Goal: Task Accomplishment & Management: Use online tool/utility

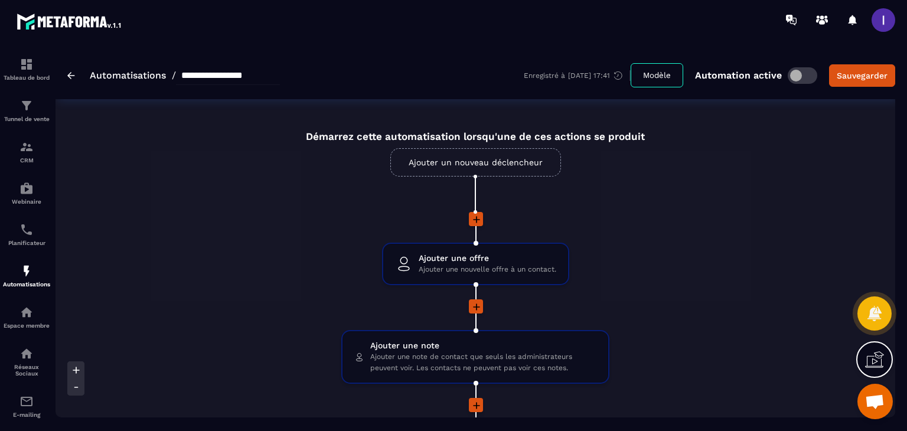
click at [477, 173] on link "Ajouter un nouveau déclencheur" at bounding box center [475, 162] width 171 height 28
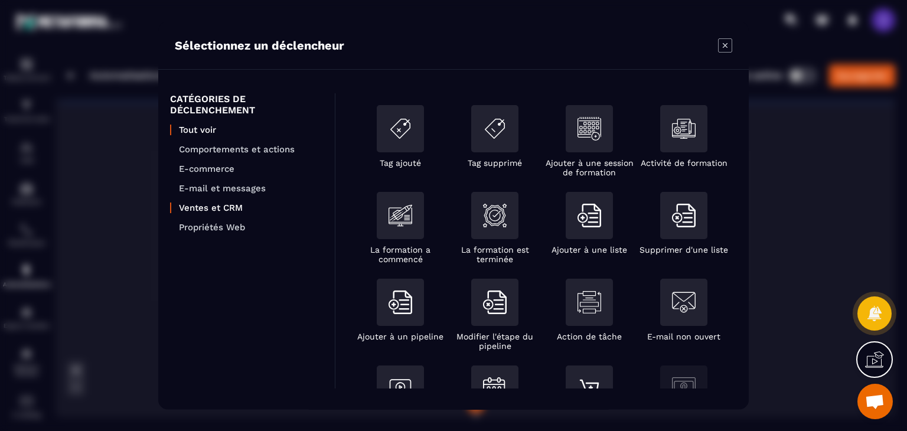
click at [219, 204] on p "Ventes et CRM" at bounding box center [251, 208] width 144 height 11
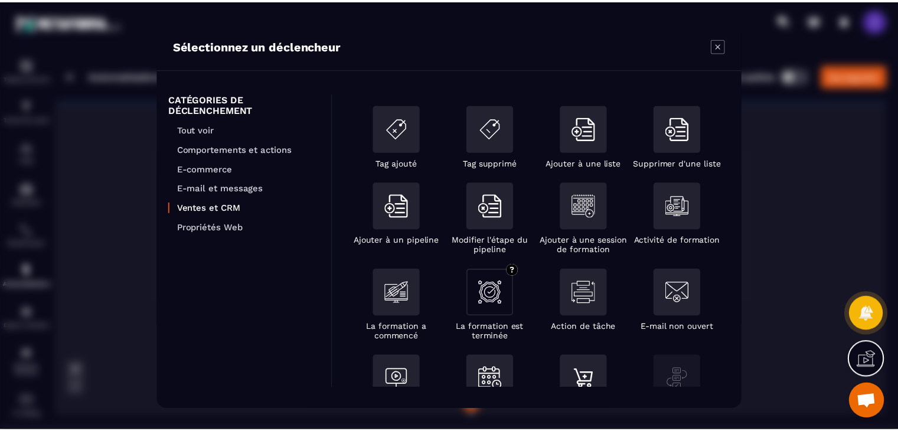
scroll to position [54, 0]
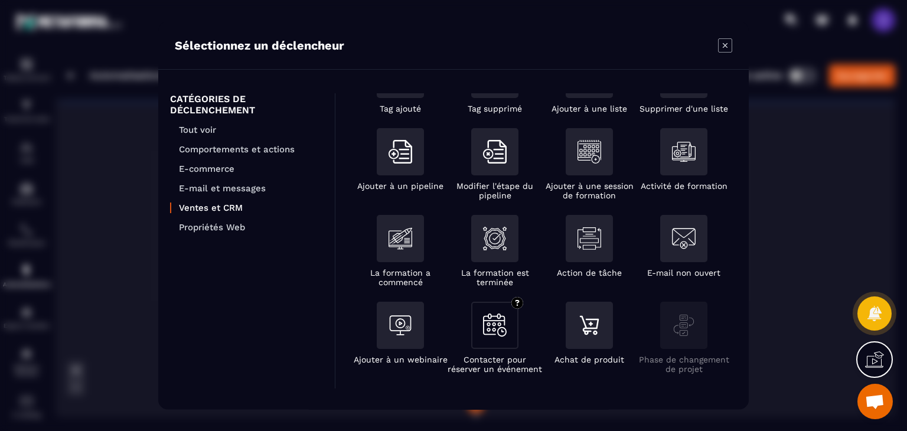
click at [480, 340] on div "Modal window" at bounding box center [494, 325] width 47 height 47
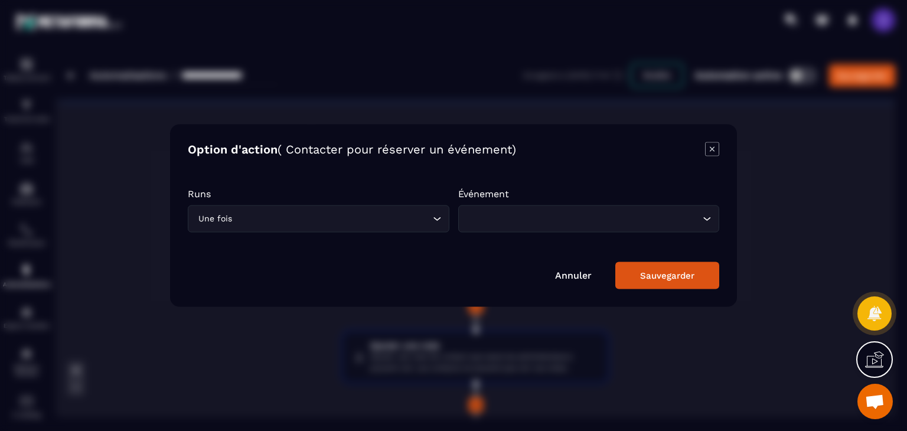
click at [560, 223] on input "Search for option" at bounding box center [583, 219] width 234 height 13
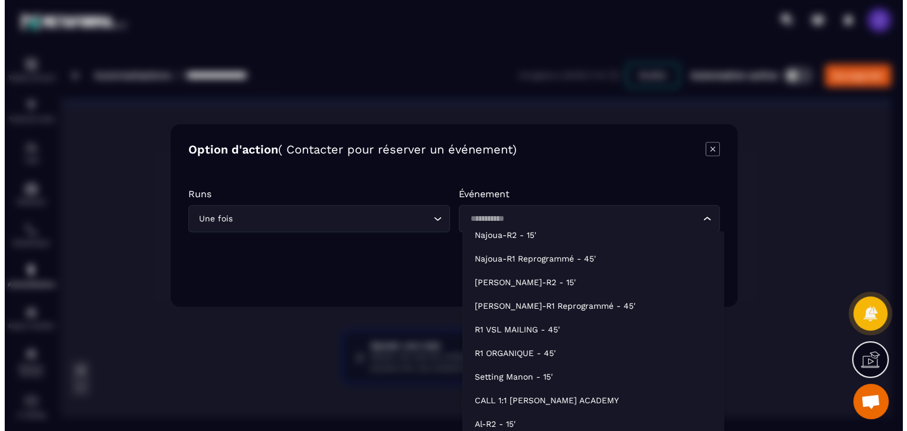
scroll to position [0, 0]
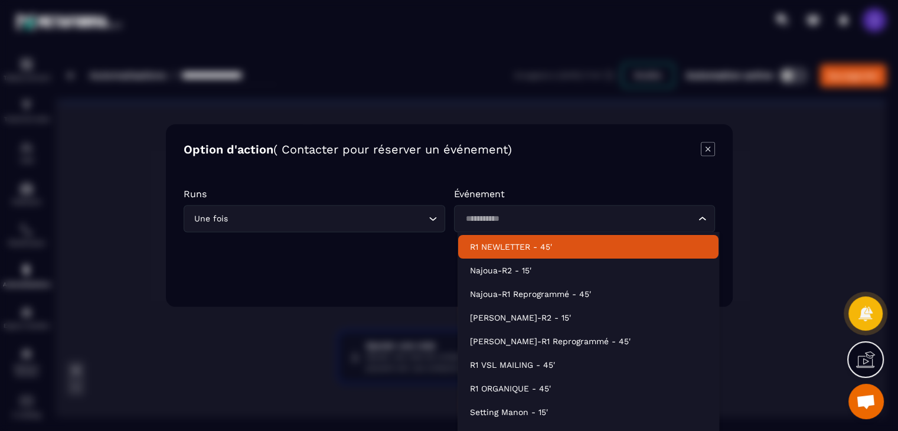
type input "**********"
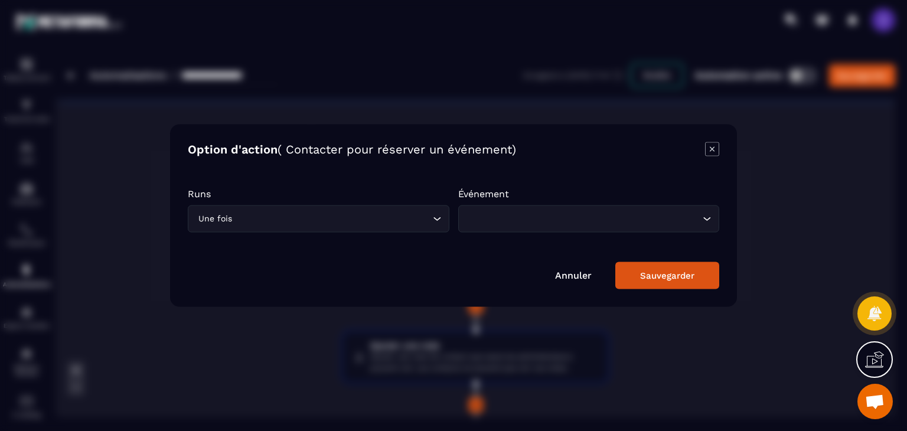
click at [770, 157] on div "Modal window" at bounding box center [453, 215] width 907 height 431
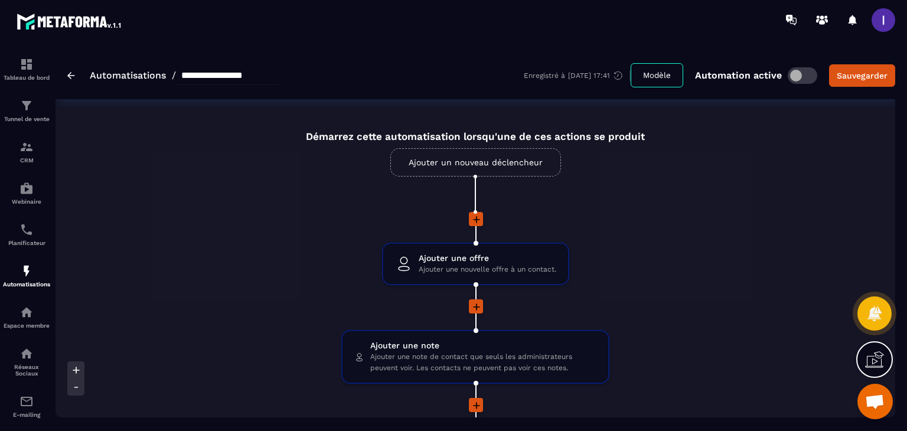
click at [68, 73] on img at bounding box center [71, 75] width 8 height 7
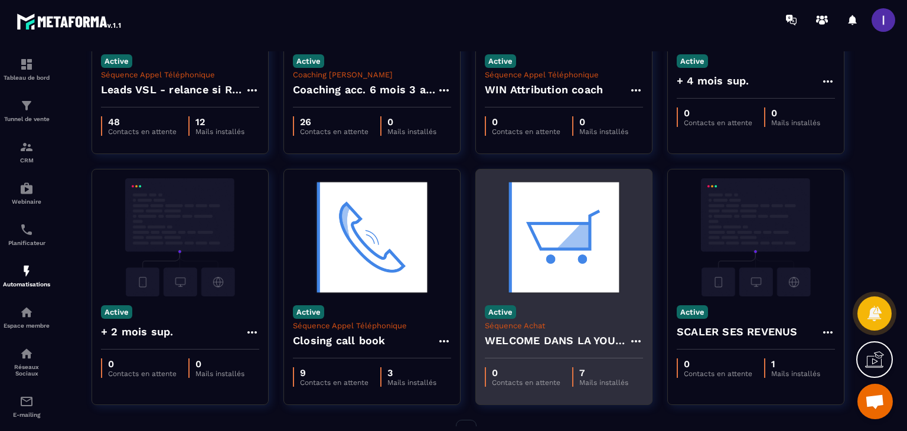
scroll to position [177, 0]
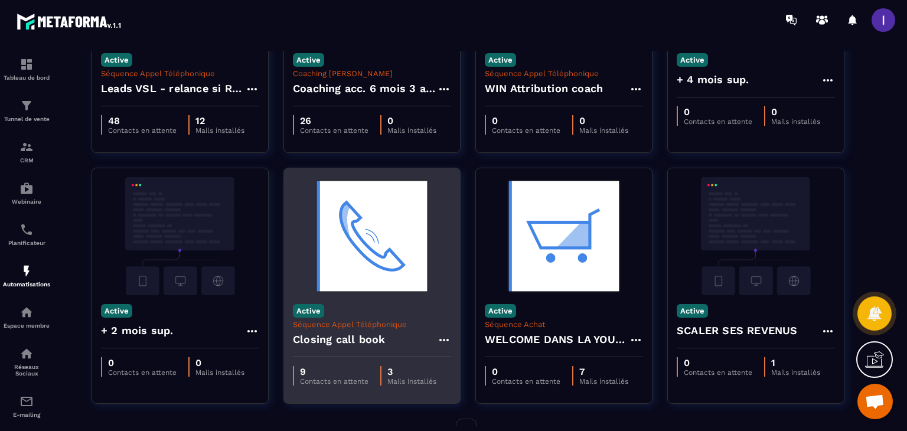
click at [376, 341] on h4 "Closing call book" at bounding box center [339, 339] width 92 height 17
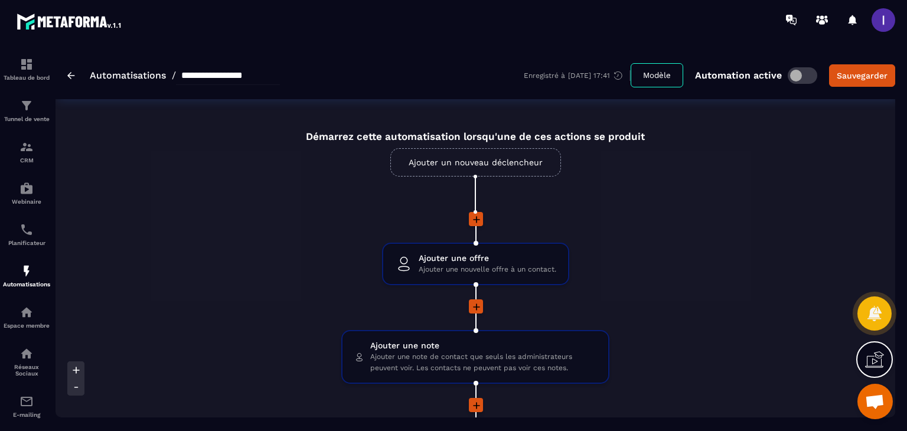
click at [461, 157] on link "Ajouter un nouveau déclencheur" at bounding box center [475, 162] width 171 height 28
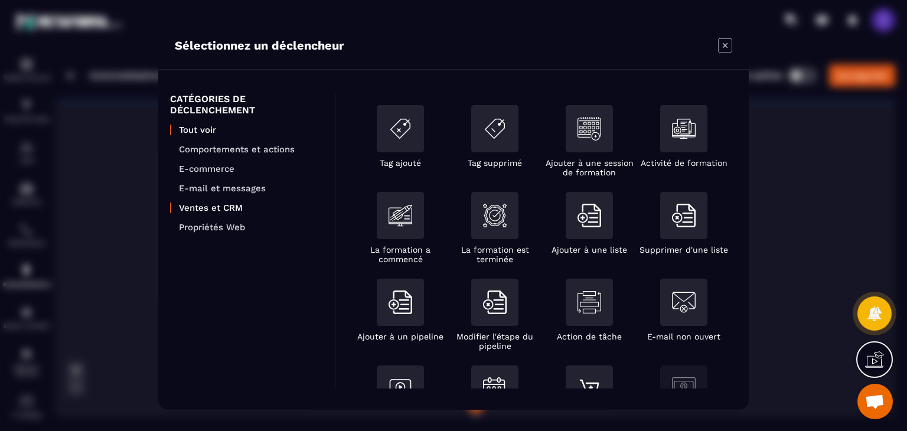
click at [226, 208] on p "Ventes et CRM" at bounding box center [251, 208] width 144 height 11
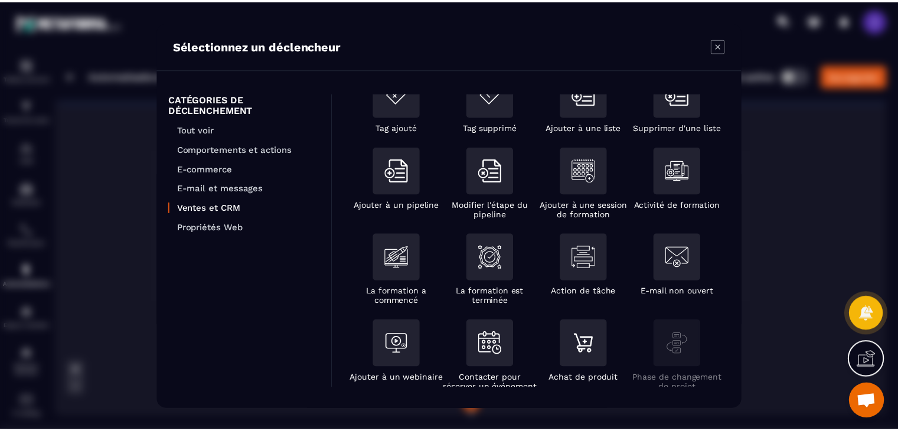
scroll to position [54, 0]
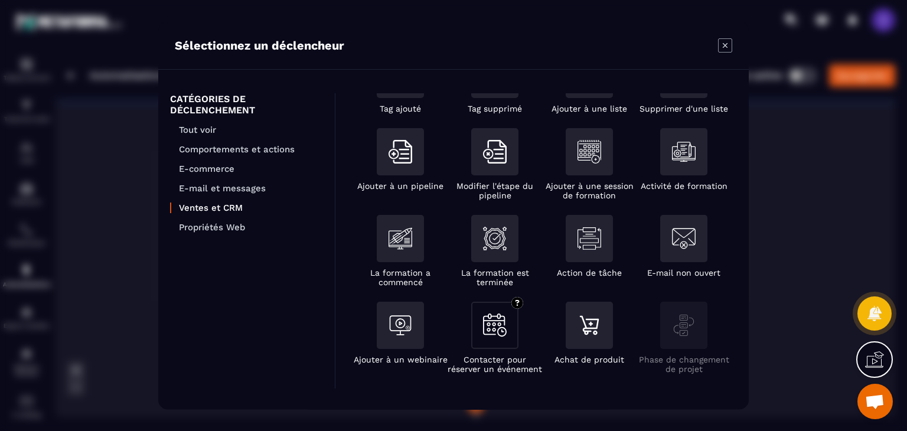
click at [482, 331] on div "Modal window" at bounding box center [494, 325] width 47 height 47
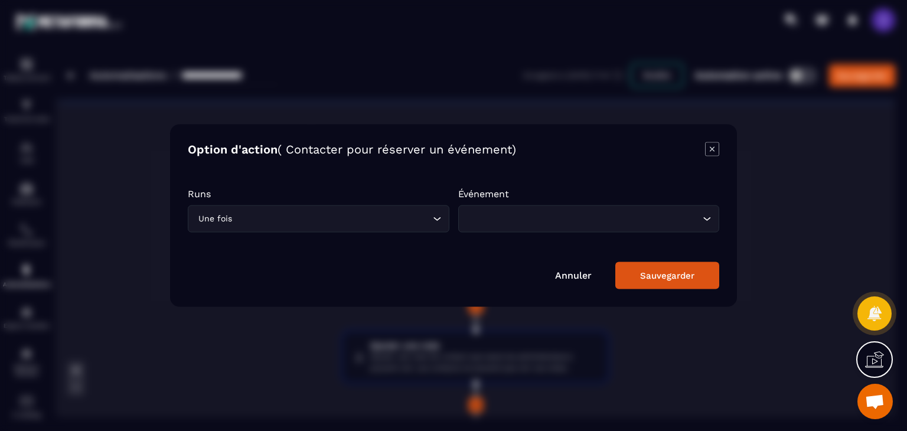
click at [511, 229] on div "Loading..." at bounding box center [589, 219] width 262 height 27
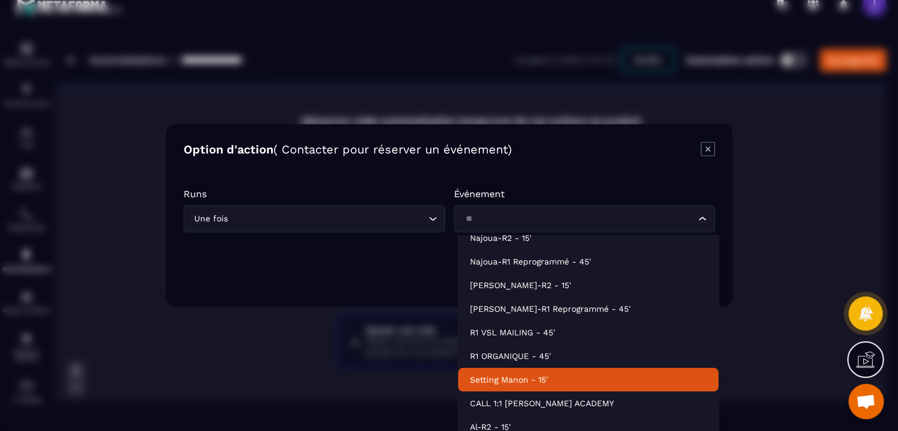
scroll to position [18, 0]
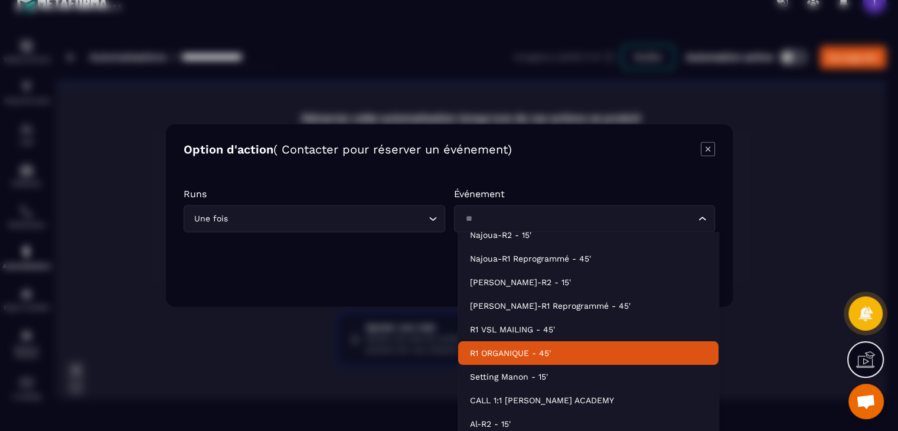
click at [527, 348] on p "R1 ORGANIQUE - 45'" at bounding box center [588, 353] width 236 height 12
type input "**"
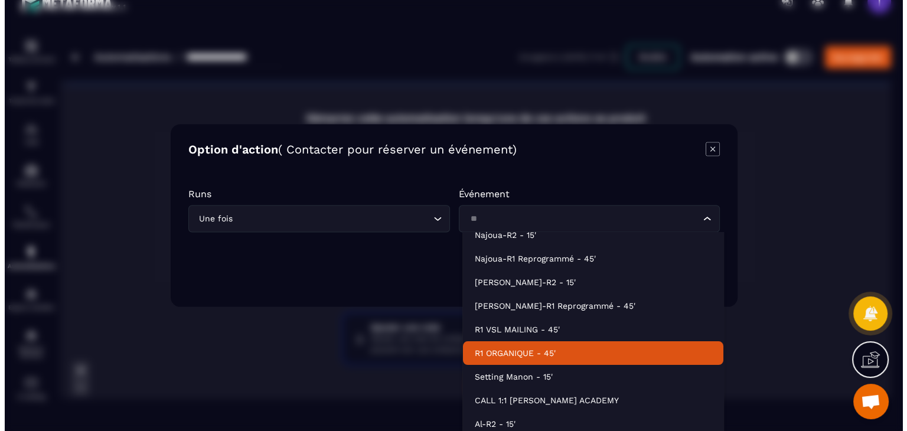
scroll to position [0, 0]
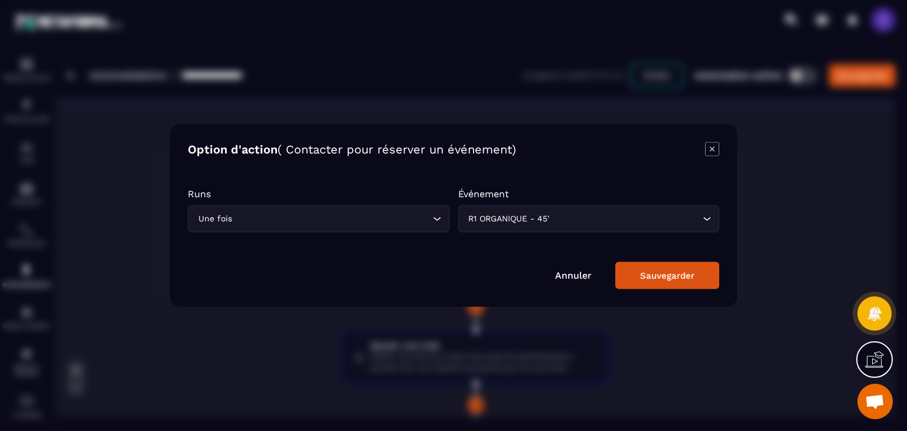
click at [650, 273] on div "Sauvegarder" at bounding box center [667, 275] width 54 height 11
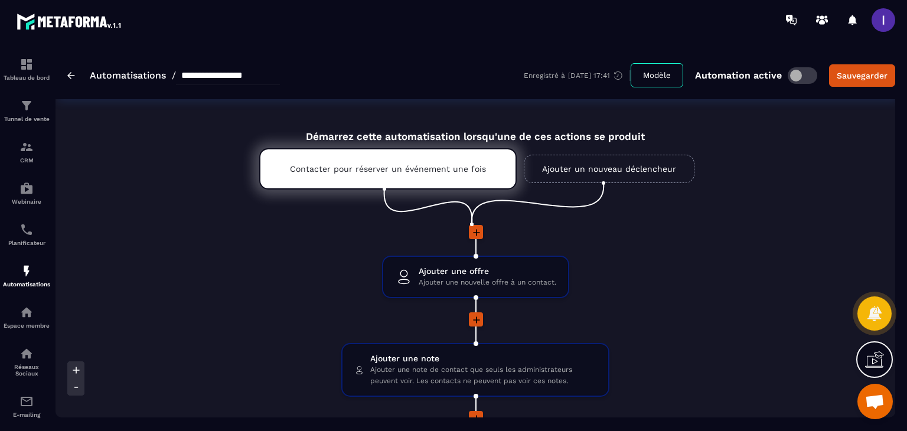
click at [606, 167] on link "Ajouter un nouveau déclencheur" at bounding box center [609, 169] width 171 height 28
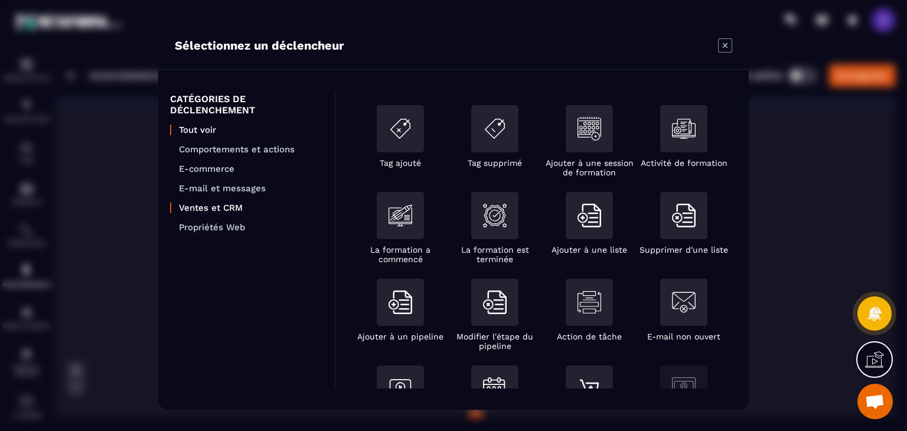
click at [187, 210] on p "Ventes et CRM" at bounding box center [251, 208] width 144 height 11
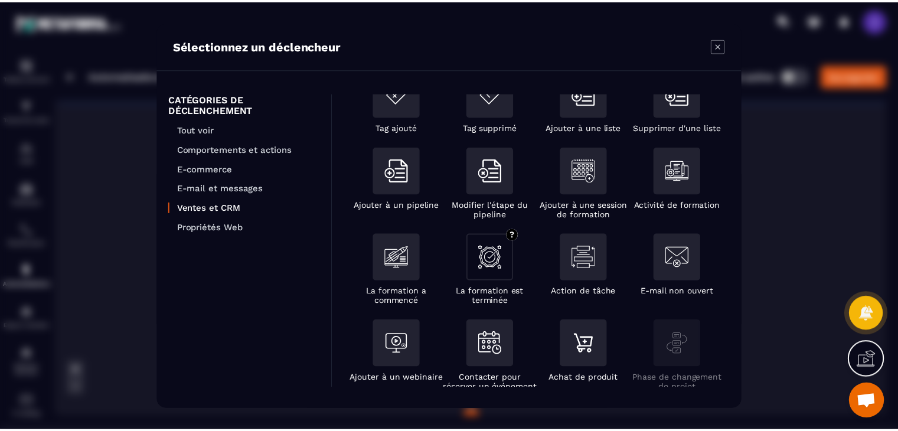
scroll to position [54, 0]
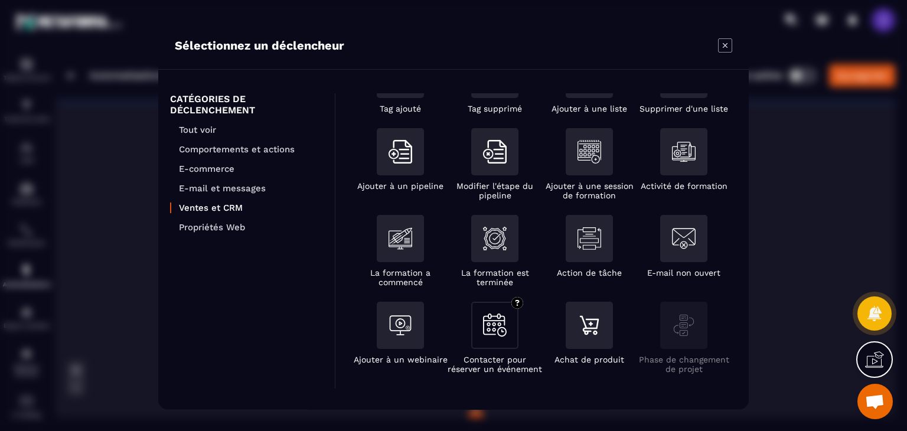
click at [507, 338] on div "Modal window" at bounding box center [494, 325] width 47 height 47
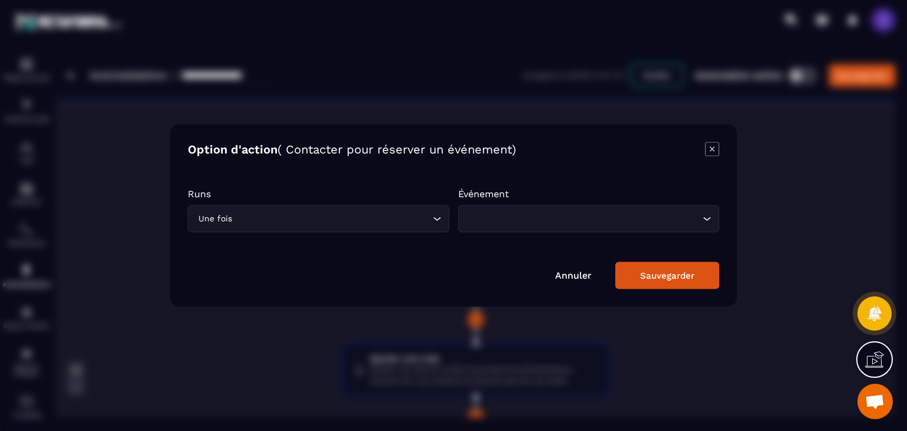
click at [566, 214] on input "Search for option" at bounding box center [583, 219] width 234 height 13
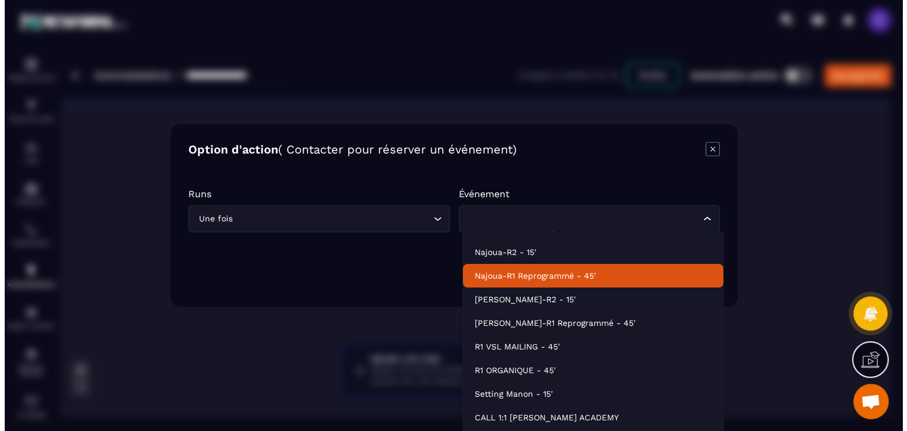
scroll to position [35, 0]
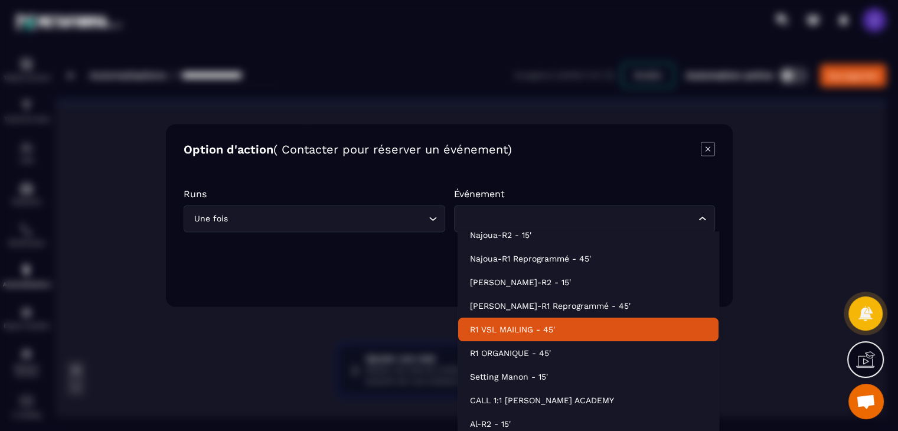
click at [524, 324] on p "R1 VSL MAILING - 45'" at bounding box center [588, 330] width 236 height 12
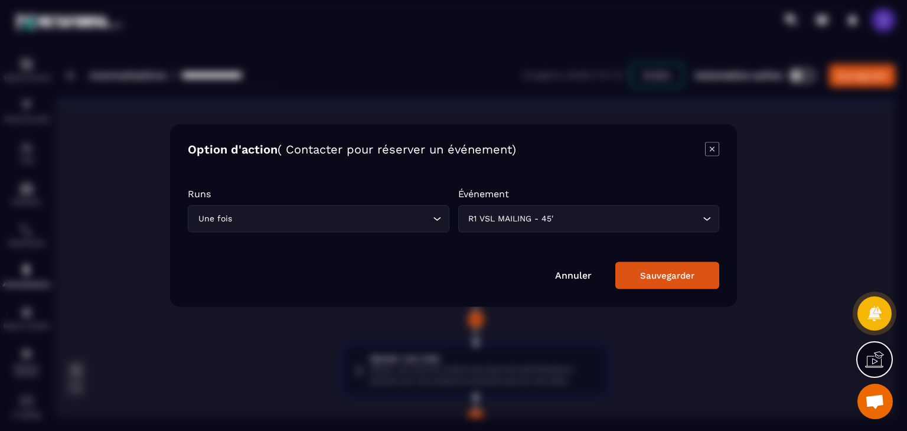
click at [705, 269] on button "Sauvegarder" at bounding box center [667, 275] width 104 height 27
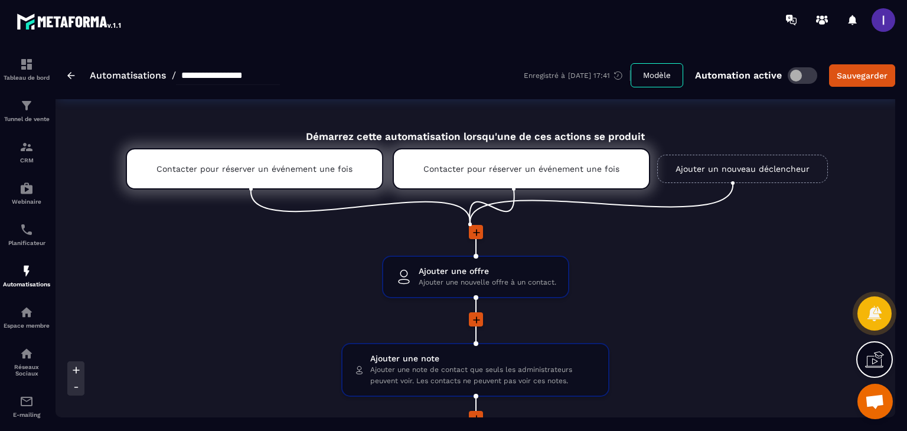
click at [769, 163] on link "Ajouter un nouveau déclencheur" at bounding box center [742, 169] width 171 height 28
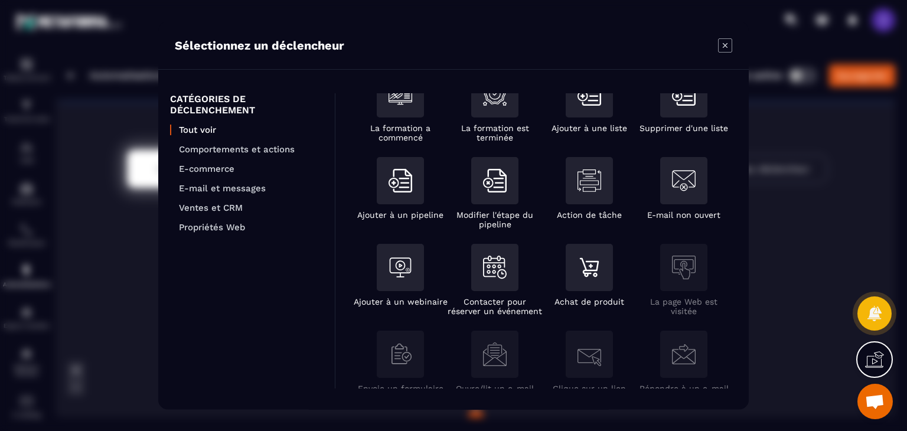
scroll to position [177, 0]
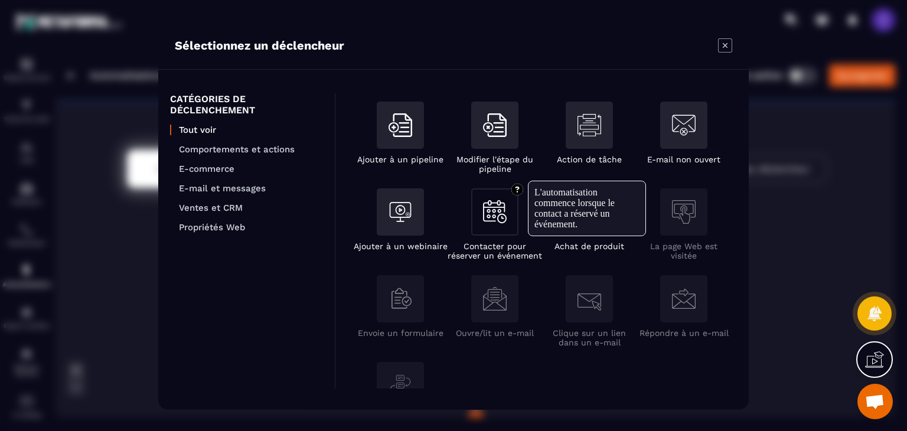
click at [505, 231] on div "Modal window" at bounding box center [494, 211] width 47 height 47
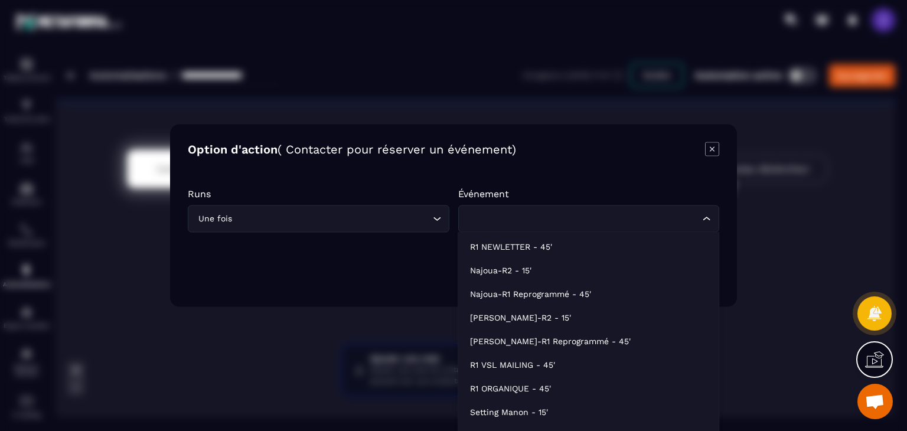
click at [546, 220] on input "Search for option" at bounding box center [583, 219] width 234 height 13
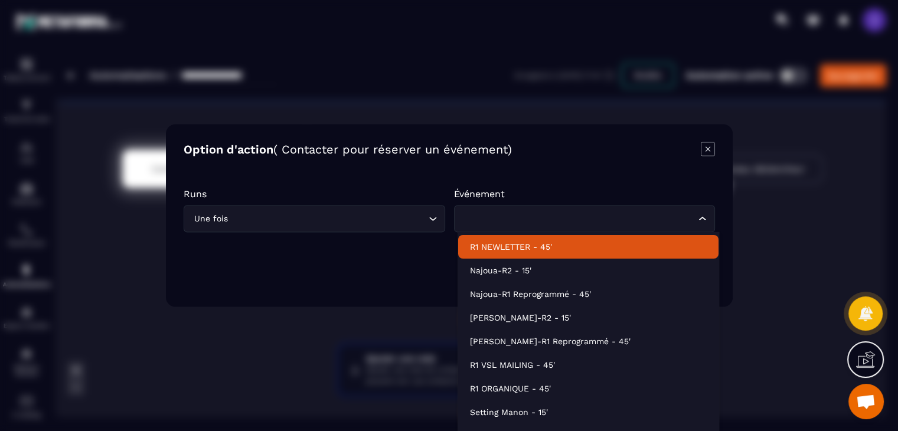
click at [531, 242] on p "R1 NEWLETTER - 45'" at bounding box center [588, 247] width 236 height 12
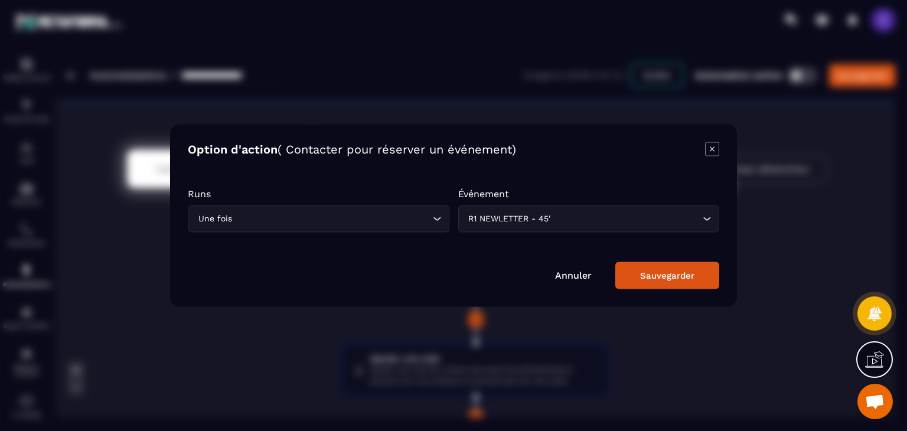
click at [691, 268] on button "Sauvegarder" at bounding box center [667, 275] width 104 height 27
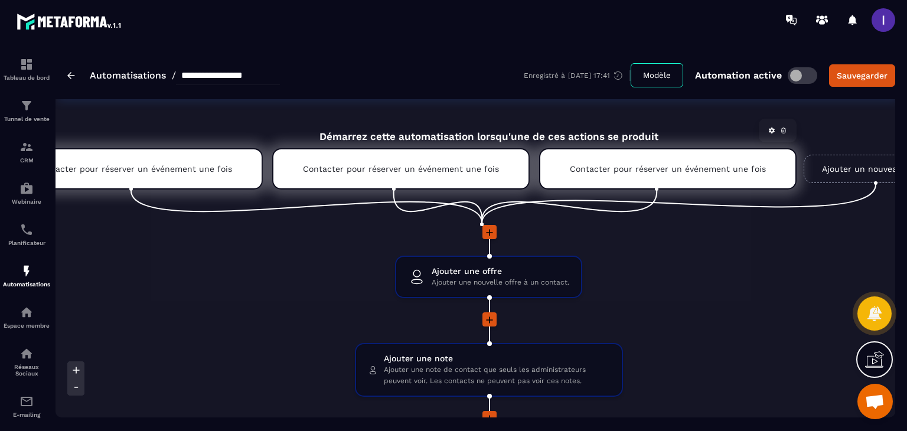
scroll to position [0, 171]
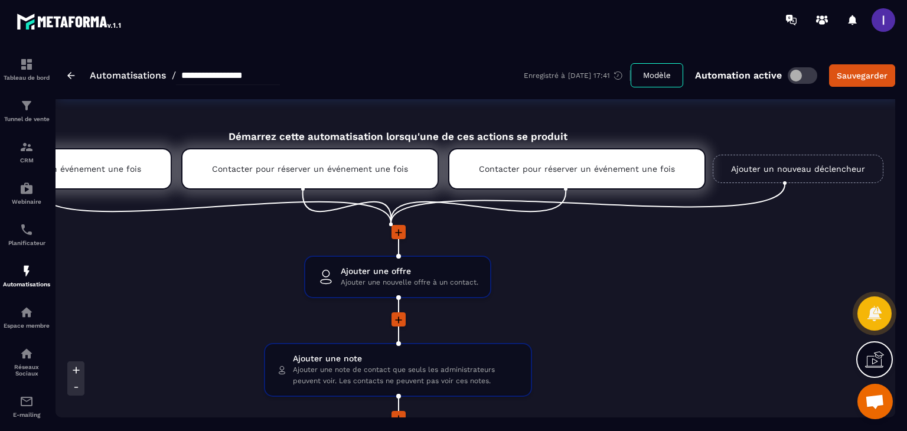
click at [785, 180] on link "Ajouter un nouveau déclencheur" at bounding box center [798, 169] width 171 height 28
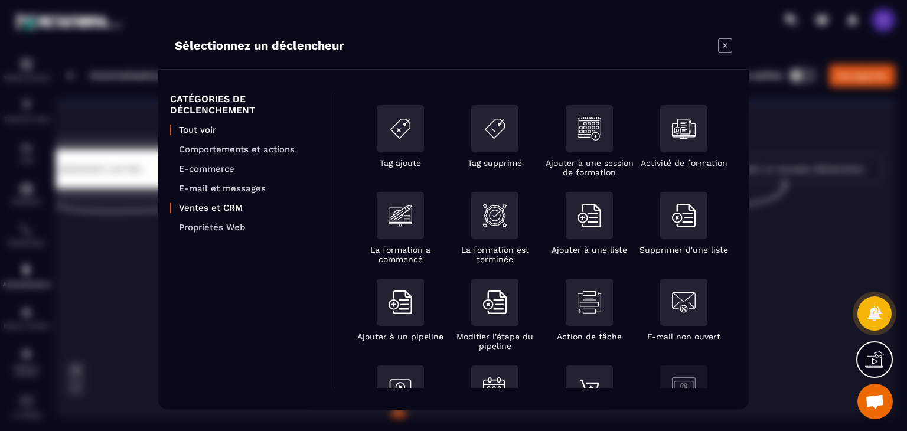
click at [237, 203] on p "Ventes et CRM" at bounding box center [251, 208] width 144 height 11
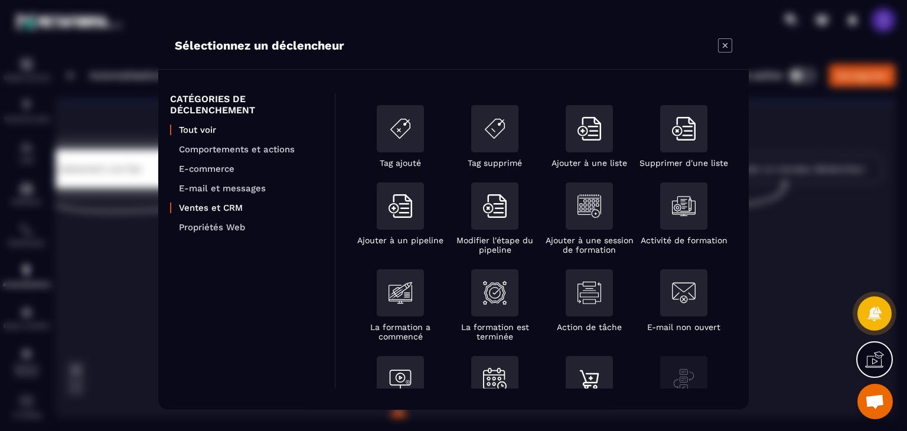
click at [206, 131] on p "Tout voir" at bounding box center [251, 130] width 144 height 11
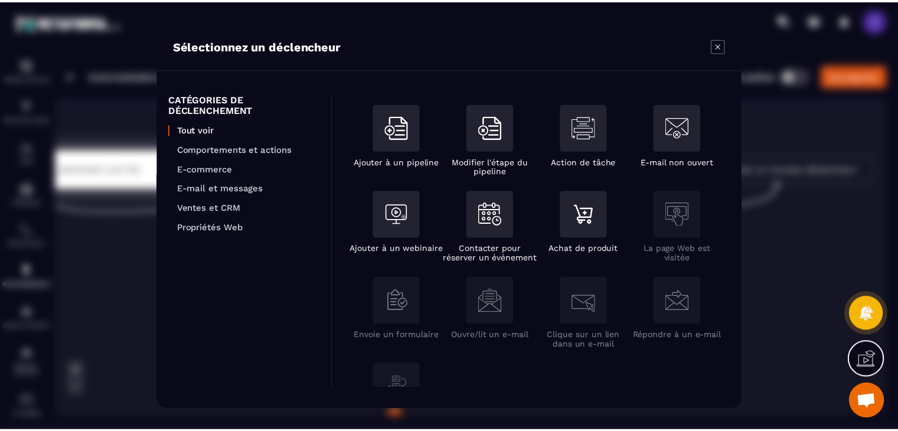
scroll to position [177, 0]
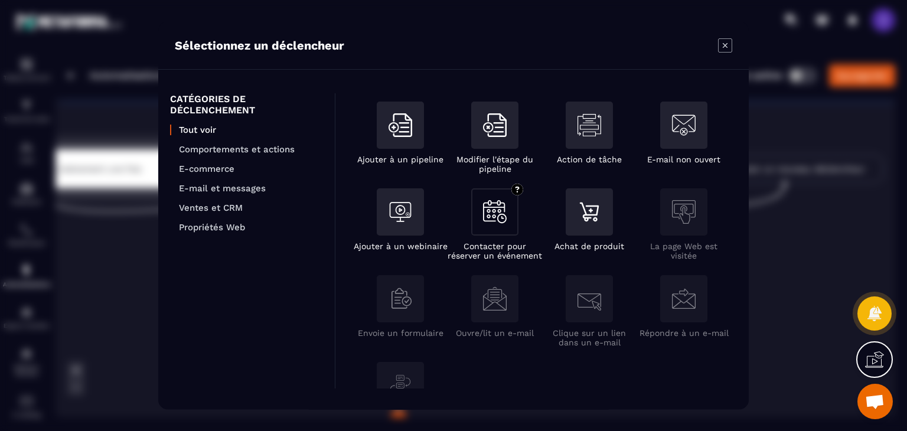
click at [484, 219] on img "Modal window" at bounding box center [495, 211] width 24 height 23
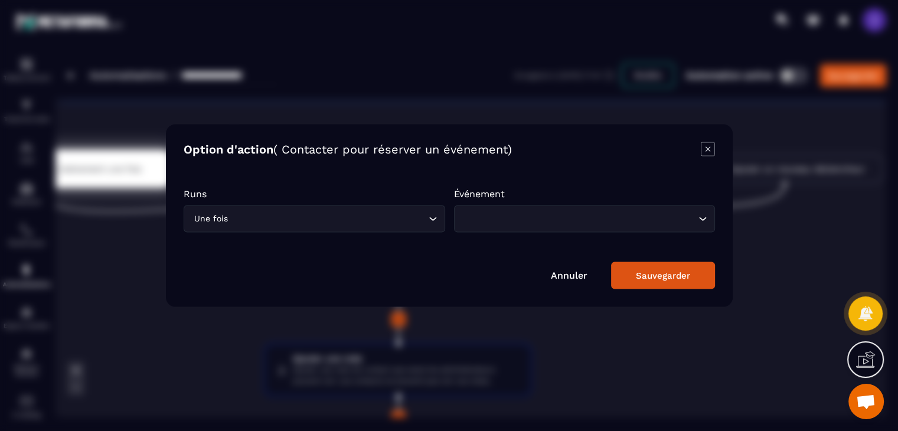
click at [484, 219] on input "Search for option" at bounding box center [578, 219] width 234 height 13
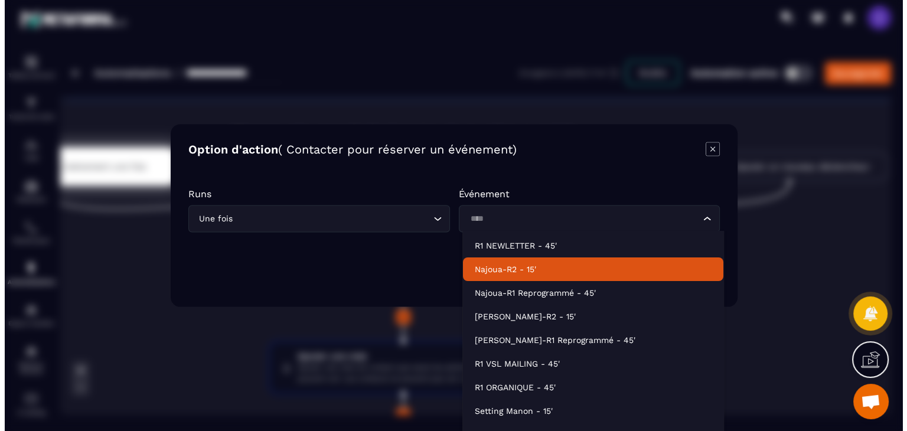
scroll to position [0, 0]
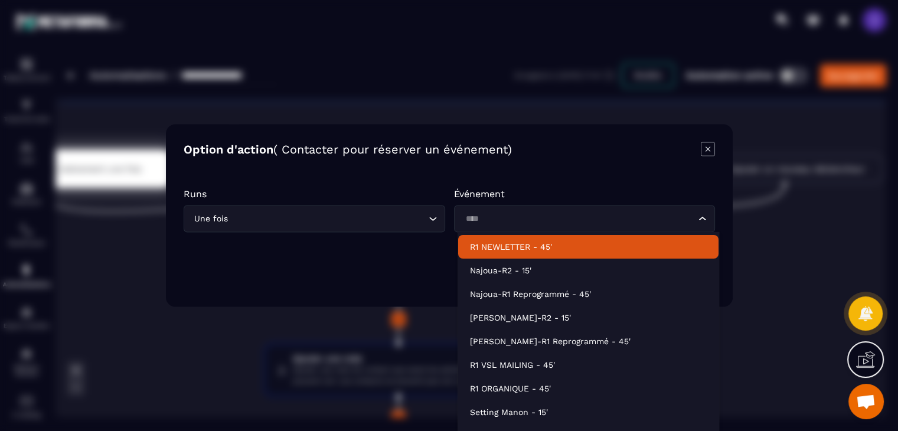
type input "****"
click at [576, 169] on div "Option d'action ( Contacter pour réserver un événement) Runs Une fois Loading..…" at bounding box center [449, 216] width 567 height 182
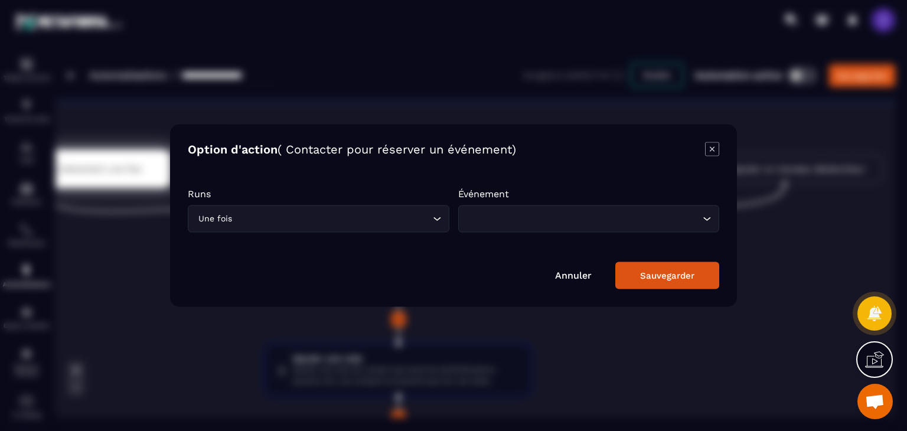
click at [698, 280] on button "Sauvegarder" at bounding box center [667, 275] width 104 height 27
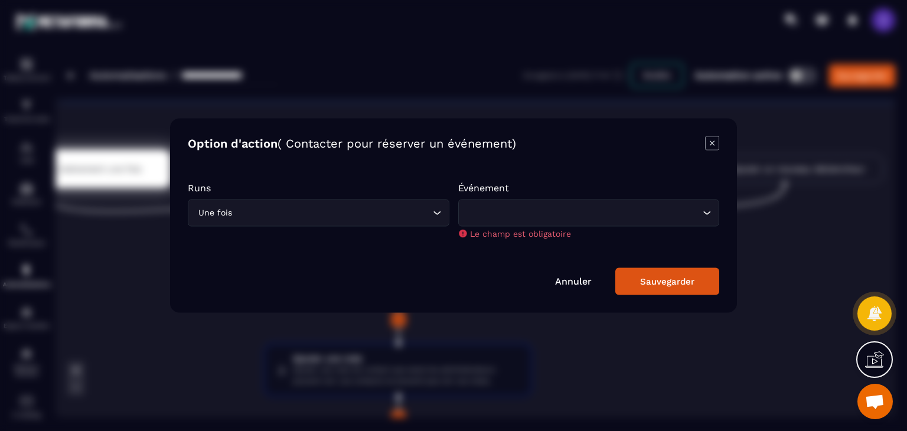
click at [718, 140] on icon "Modal window" at bounding box center [712, 143] width 14 height 14
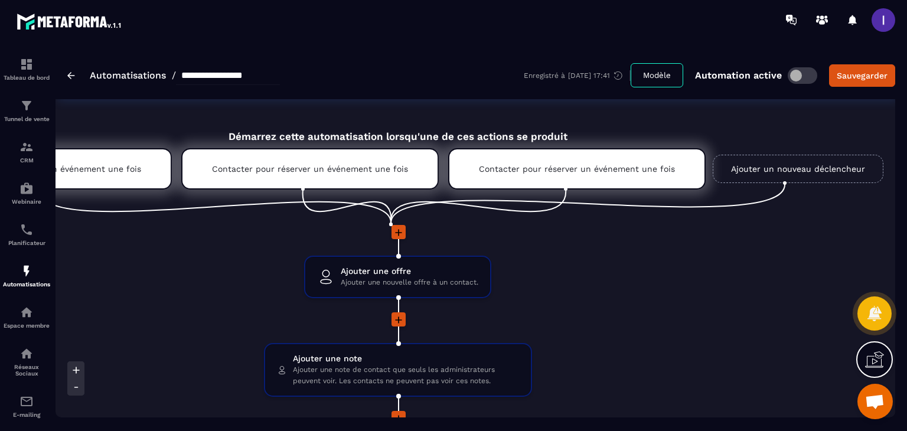
click at [802, 154] on ul "Contacter pour réserver un événement une fois Contacter pour réserver un événem…" at bounding box center [398, 183] width 1026 height 83
click at [809, 164] on link "Ajouter un nouveau déclencheur" at bounding box center [798, 169] width 171 height 28
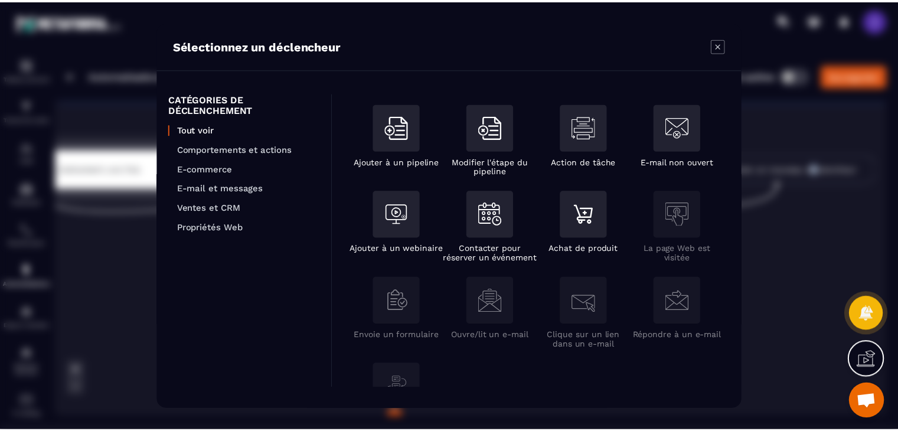
scroll to position [177, 0]
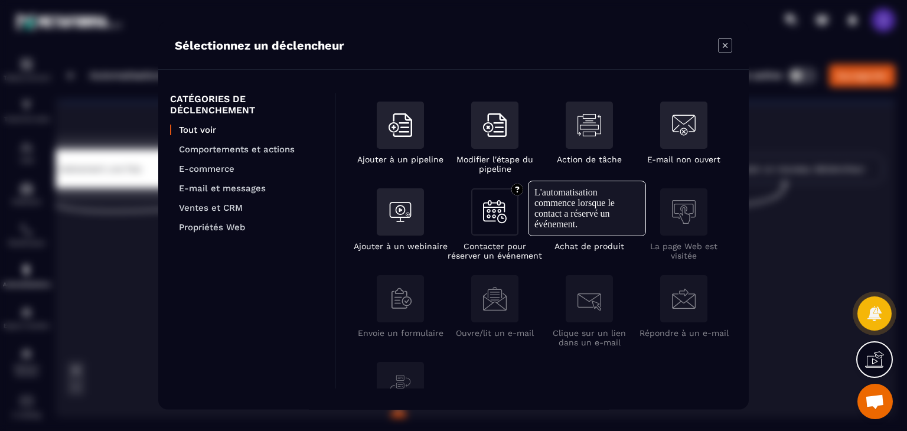
click at [487, 226] on div "Modal window" at bounding box center [494, 211] width 47 height 47
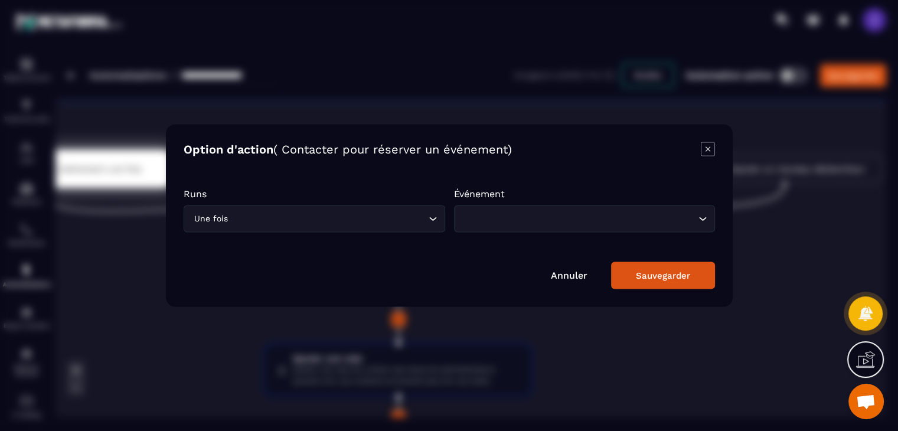
click at [484, 226] on div "Loading..." at bounding box center [585, 219] width 262 height 27
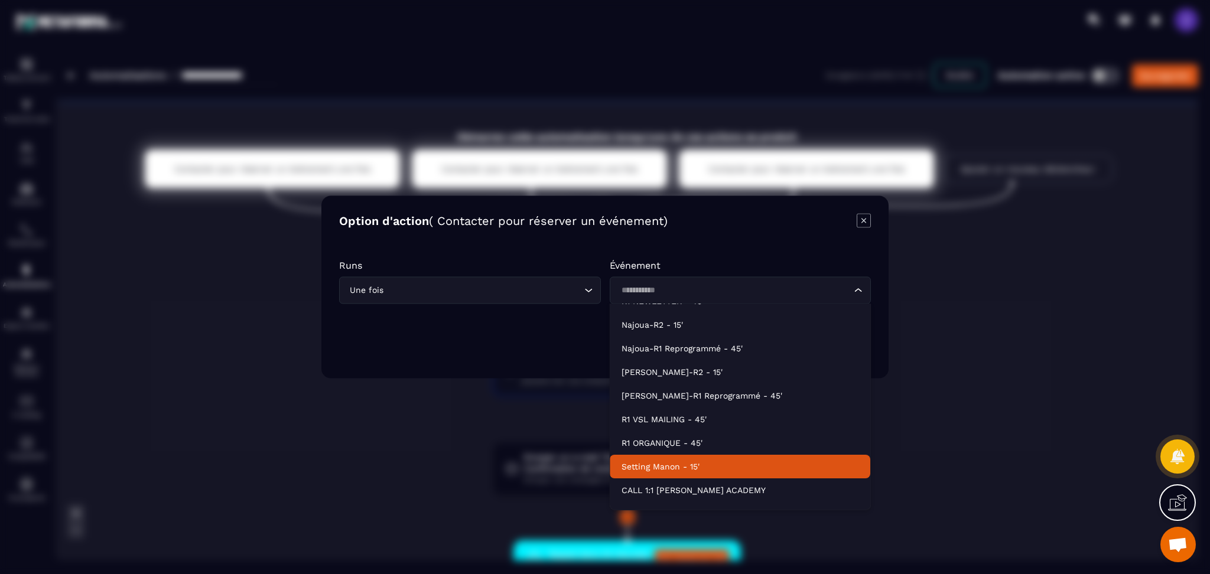
scroll to position [0, 0]
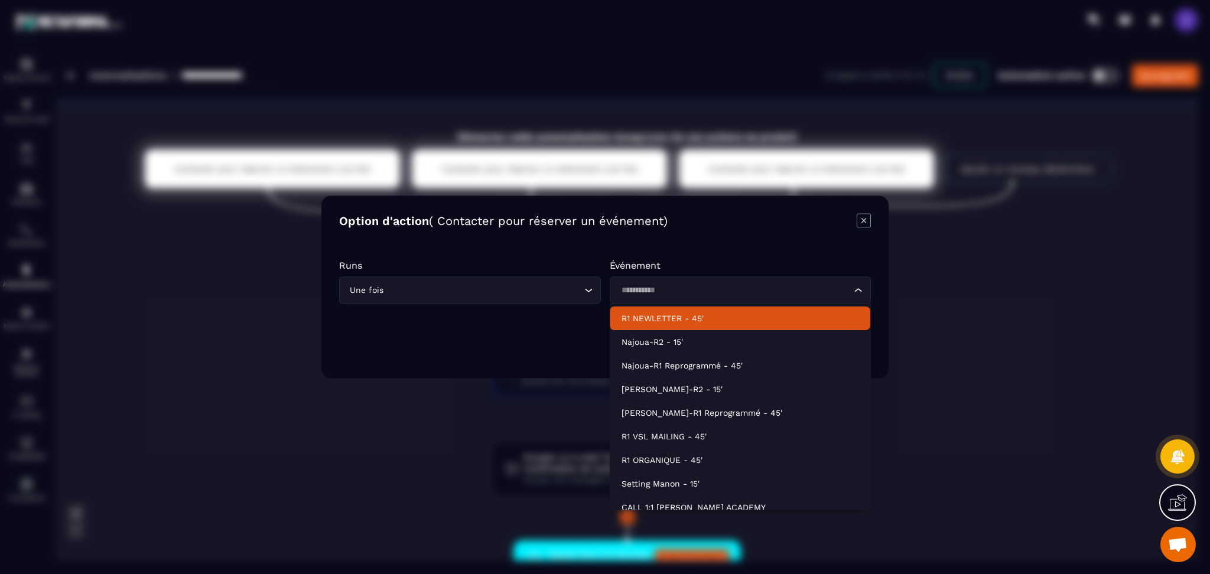
type input "**********"
click at [907, 296] on div "Modal window" at bounding box center [605, 287] width 1210 height 574
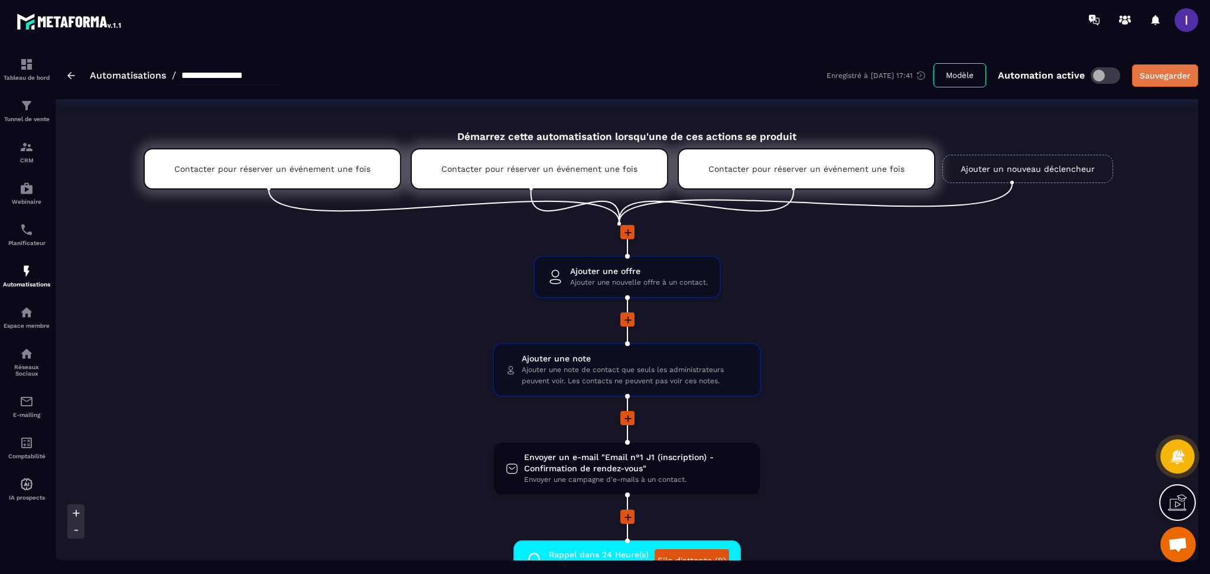
click at [907, 70] on div "Sauvegarder" at bounding box center [1164, 76] width 51 height 12
click at [69, 77] on img at bounding box center [71, 75] width 8 height 7
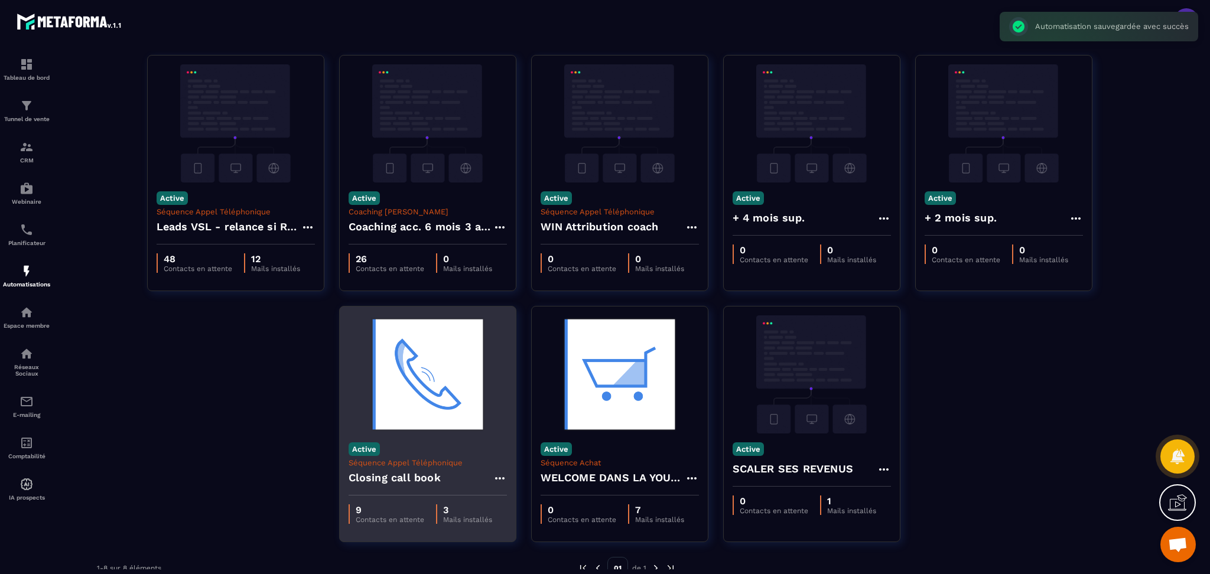
scroll to position [60, 0]
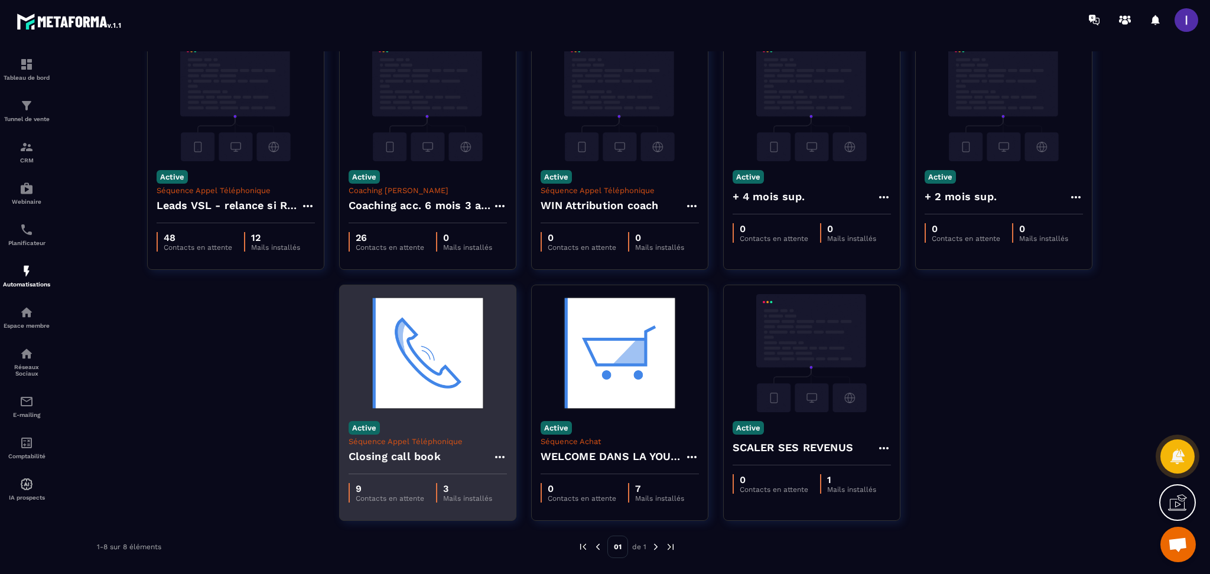
click at [497, 431] on icon at bounding box center [500, 457] width 14 height 14
click at [526, 431] on button "Cloner" at bounding box center [534, 507] width 74 height 21
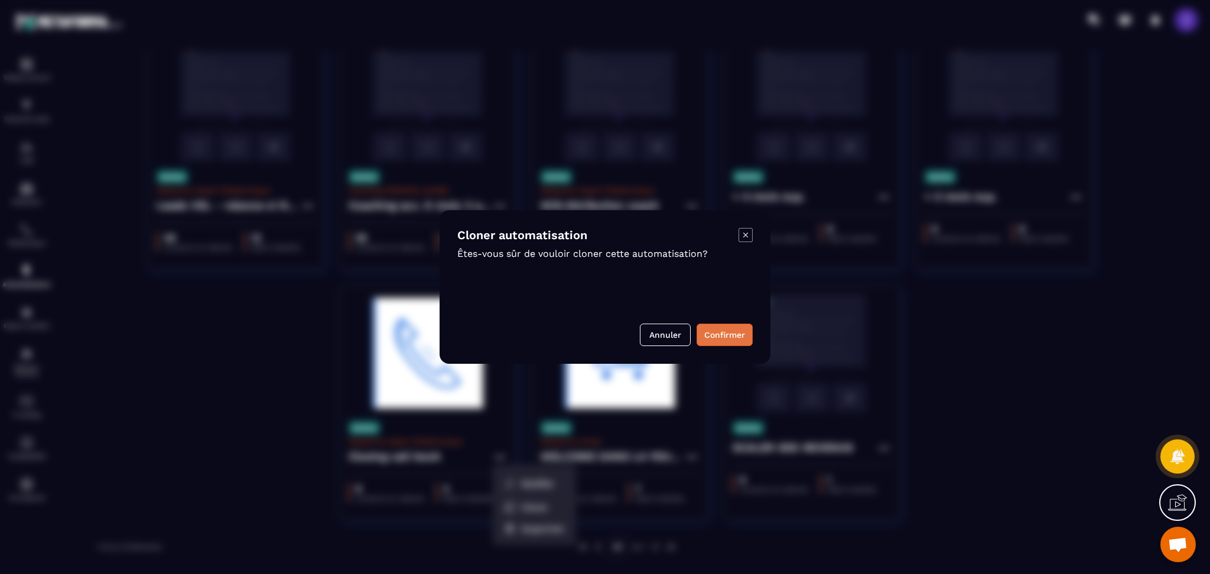
click at [724, 330] on button "Confirmer" at bounding box center [724, 335] width 56 height 22
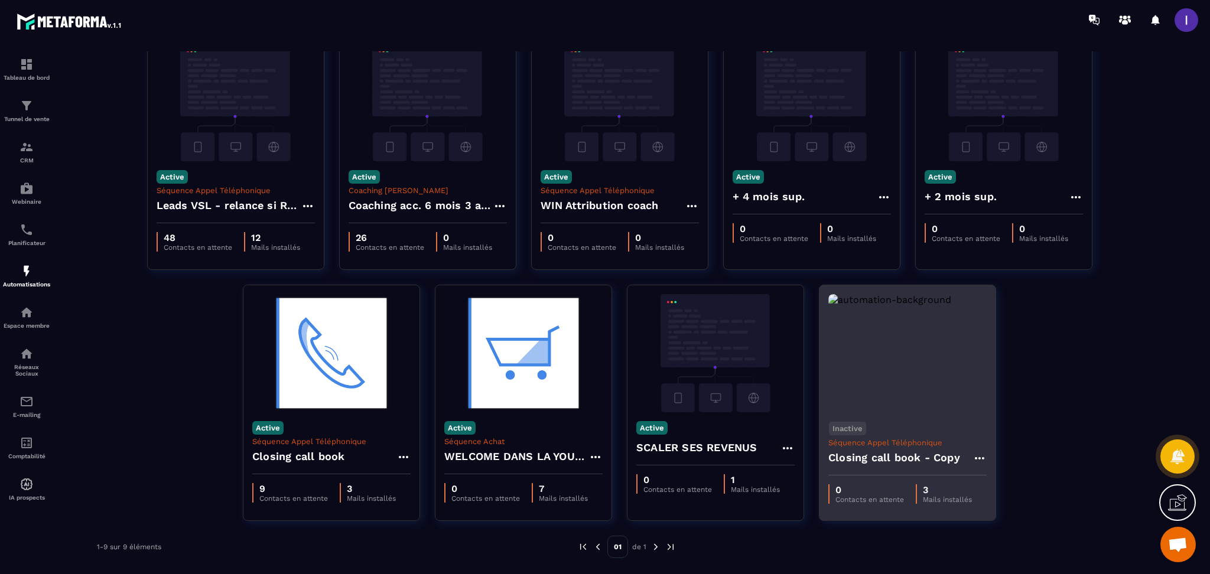
click at [907, 431] on icon at bounding box center [978, 458] width 9 height 2
click at [907, 431] on link "Modifier" at bounding box center [1009, 485] width 64 height 26
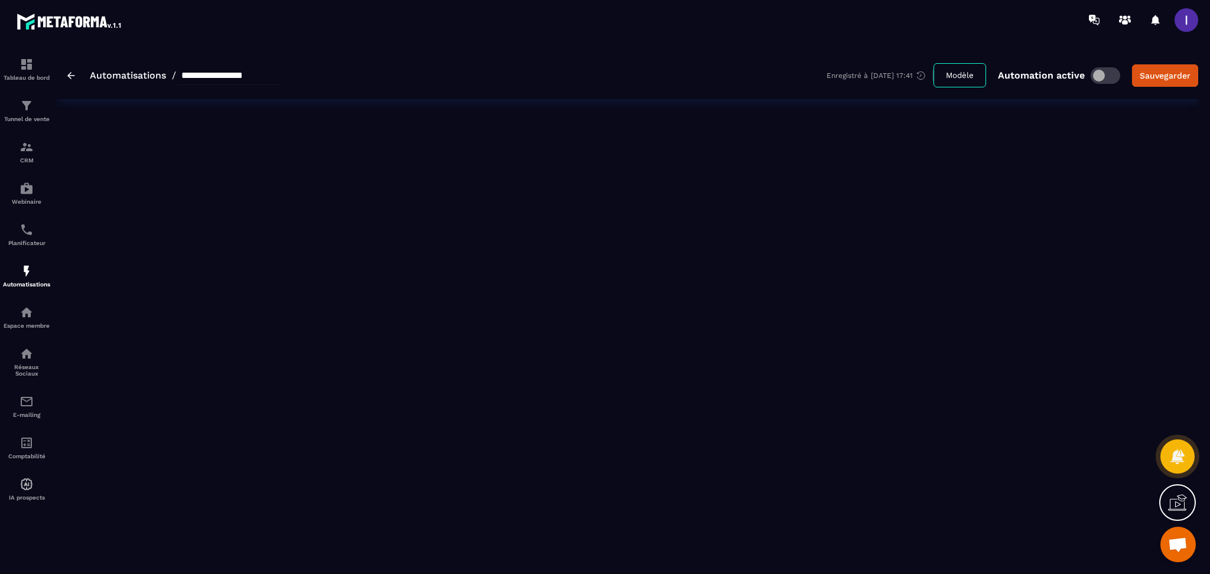
type input "**********"
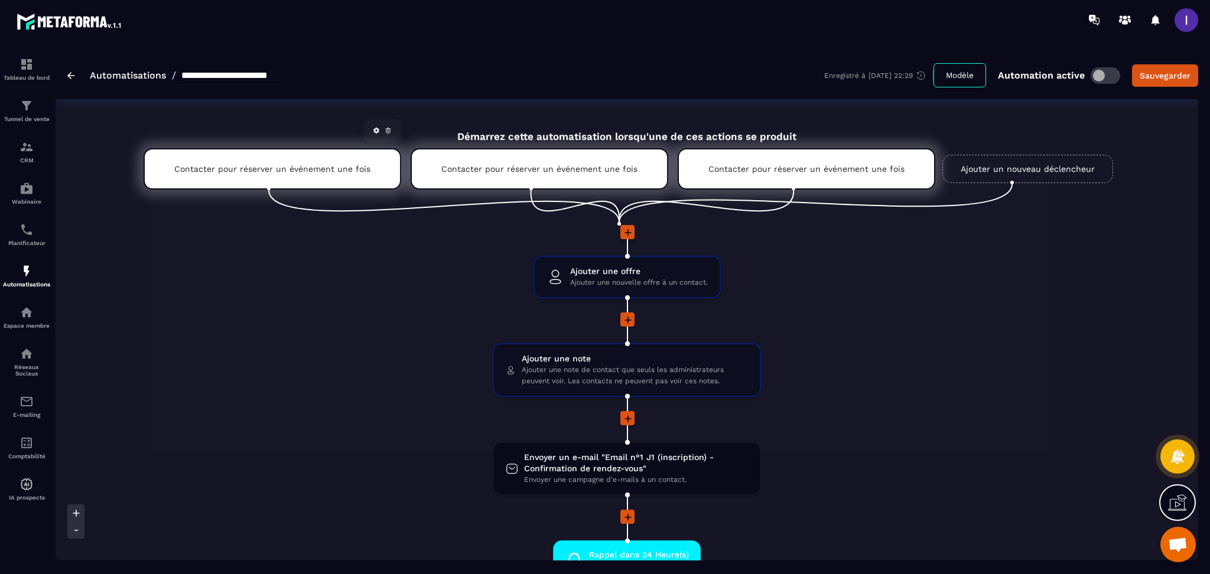
click at [336, 171] on p "Contacter pour réserver un événement une fois" at bounding box center [272, 168] width 196 height 9
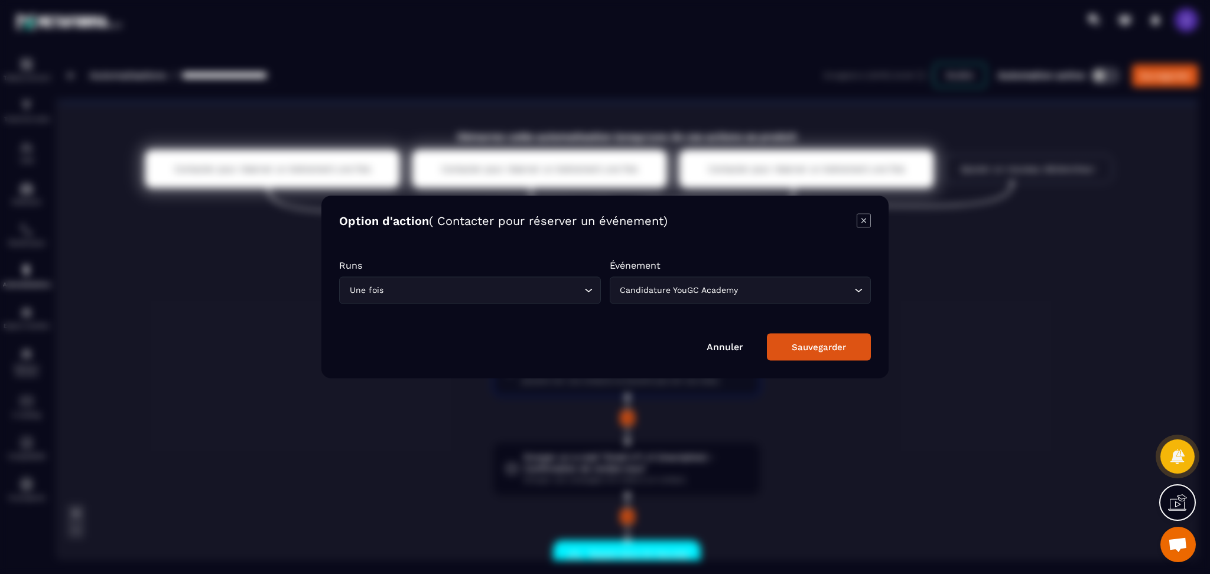
click at [771, 292] on input "Search for option" at bounding box center [796, 290] width 111 height 13
click at [793, 296] on input "Search for option" at bounding box center [734, 290] width 234 height 13
click at [907, 318] on div "Modal window" at bounding box center [605, 287] width 1210 height 574
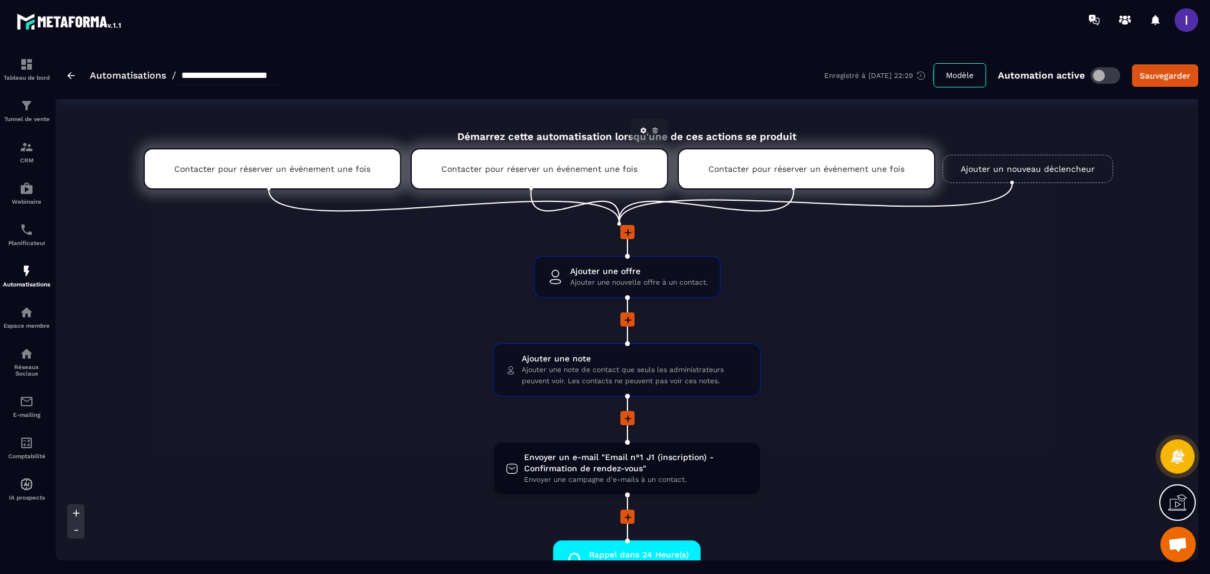
click at [558, 155] on div "Contacter pour réserver un événement une fois" at bounding box center [538, 168] width 257 height 41
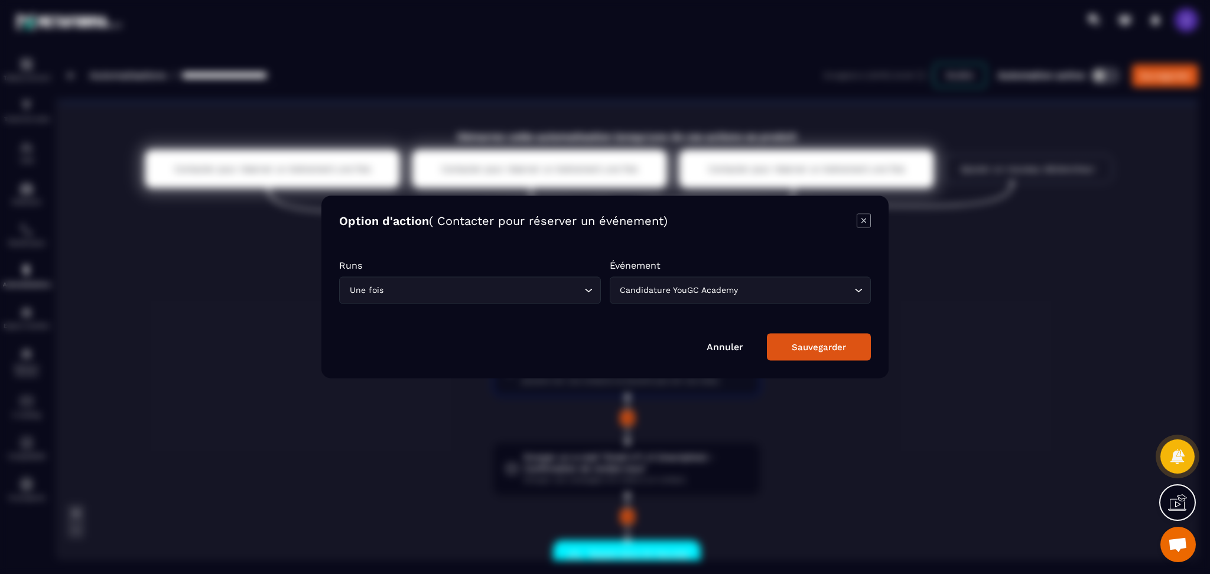
click at [360, 168] on div "Modal window" at bounding box center [605, 287] width 1210 height 574
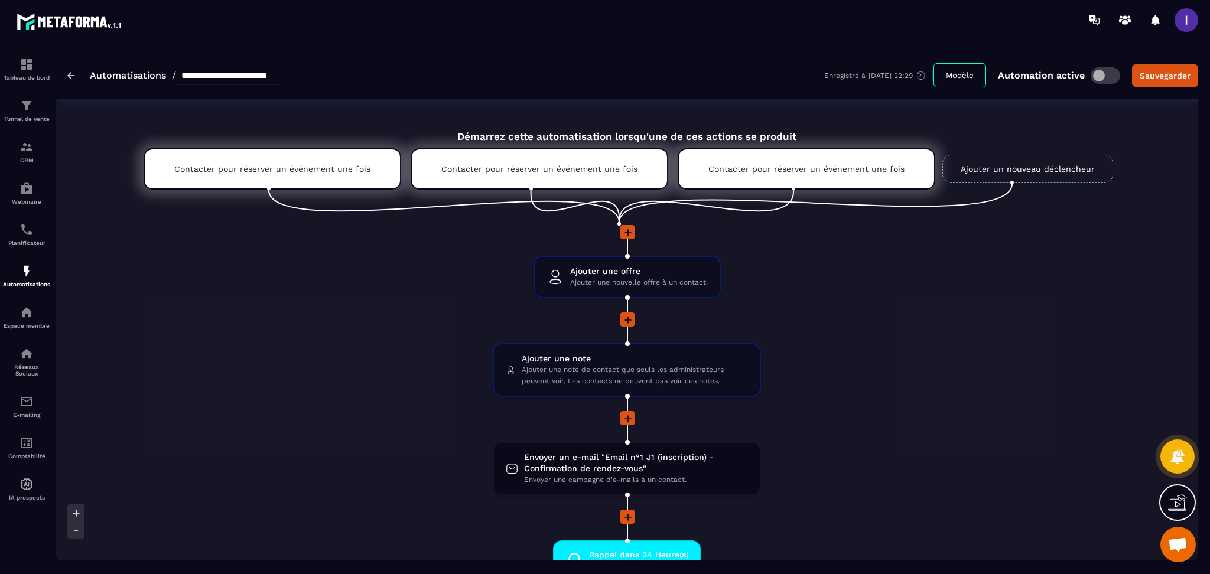
click at [360, 168] on p "Contacter pour réserver un événement une fois" at bounding box center [272, 168] width 196 height 9
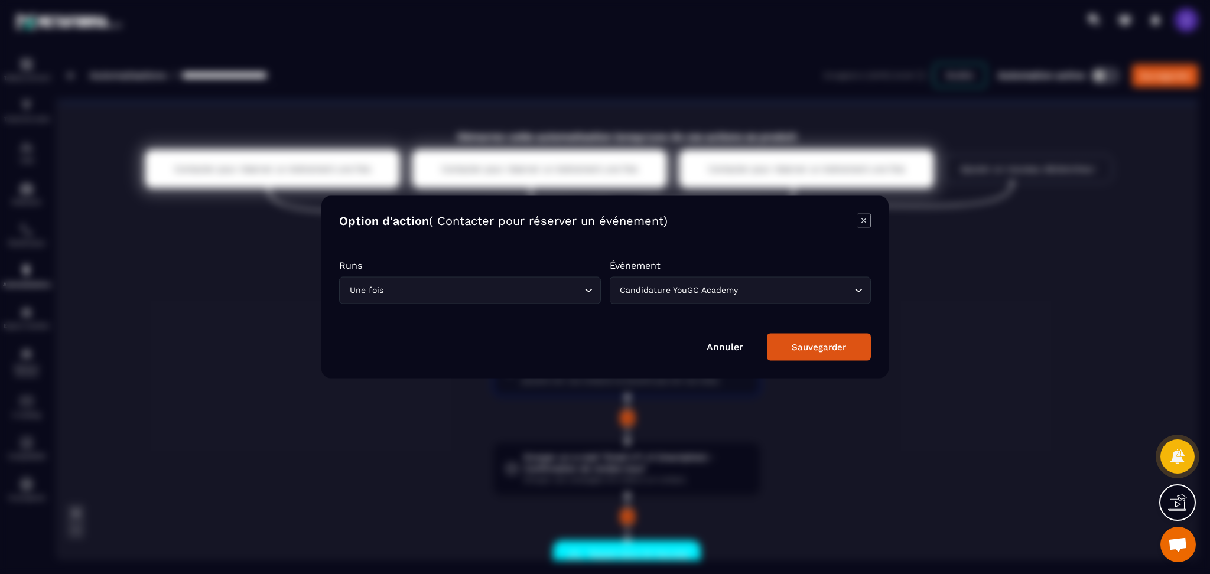
click at [696, 286] on div "Candidature YouGC Academy" at bounding box center [734, 290] width 237 height 13
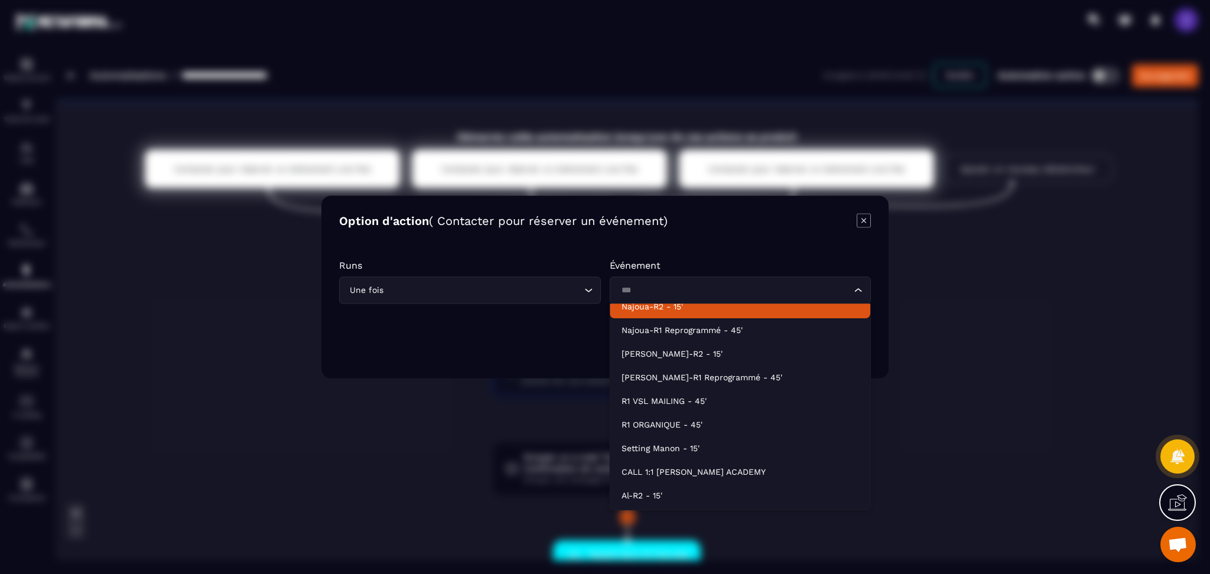
scroll to position [26, 0]
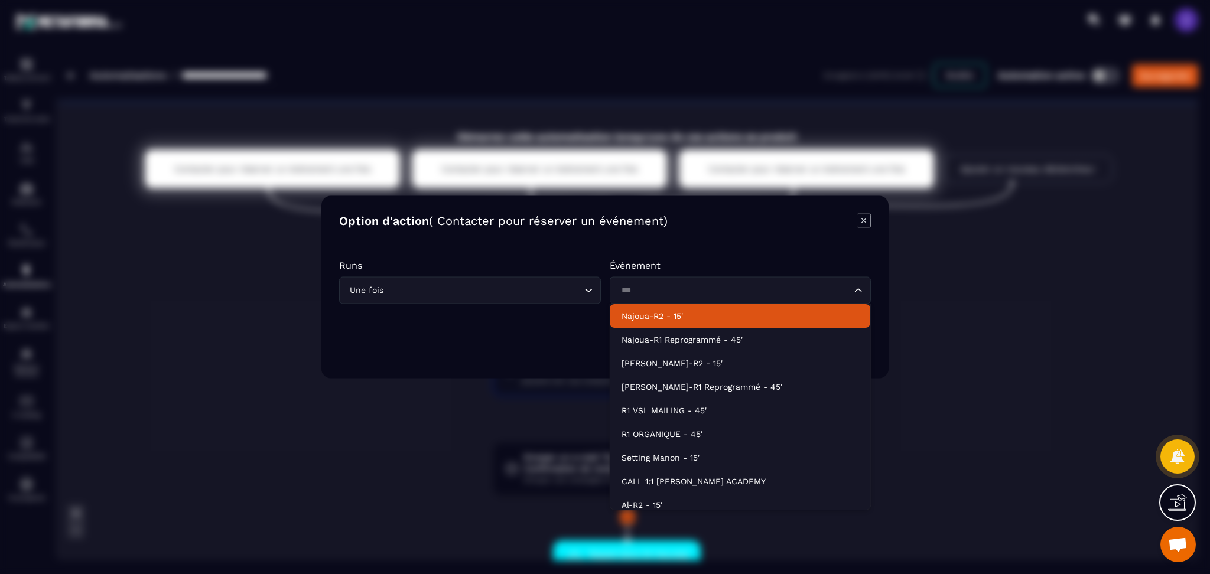
type input "***"
click at [866, 221] on icon "Modal window" at bounding box center [863, 221] width 14 height 14
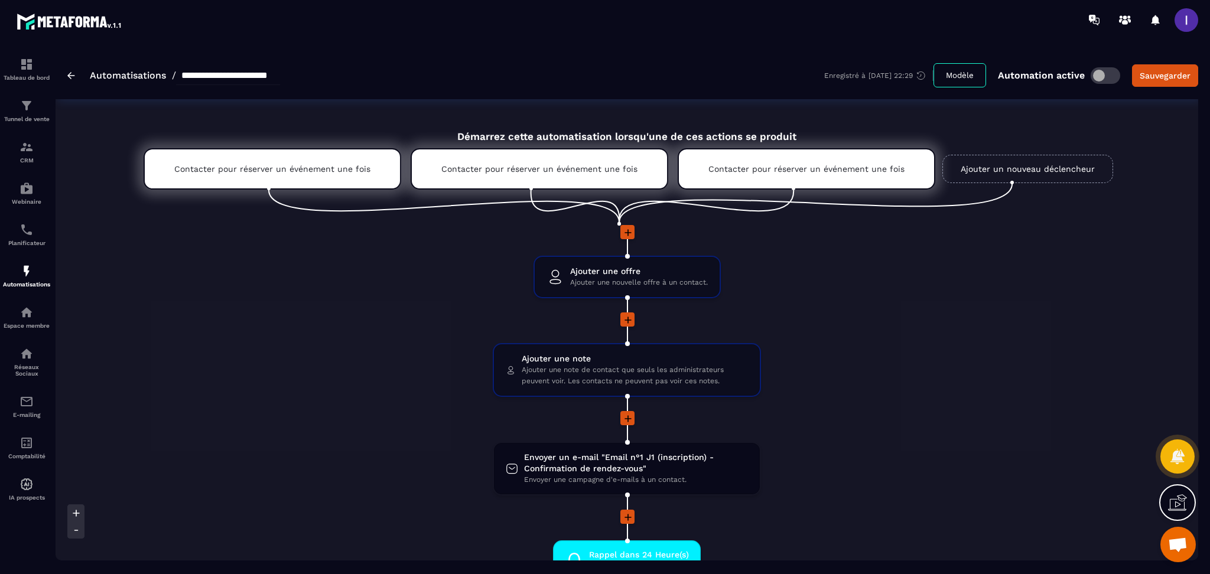
click at [907, 166] on link "Ajouter un nouveau déclencheur" at bounding box center [1027, 169] width 171 height 28
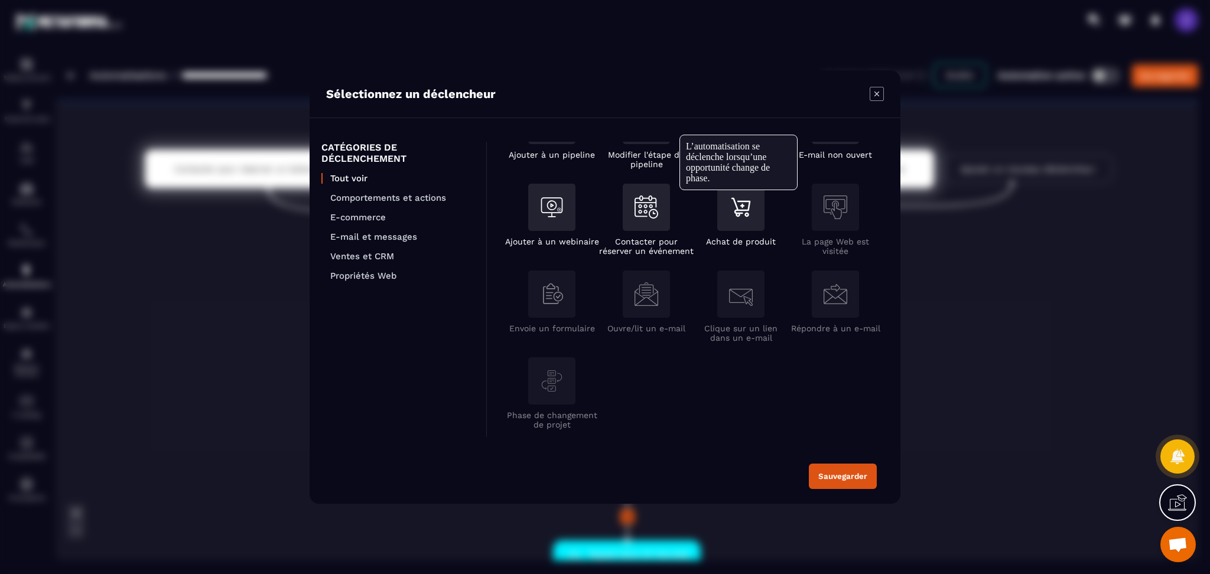
scroll to position [236, 0]
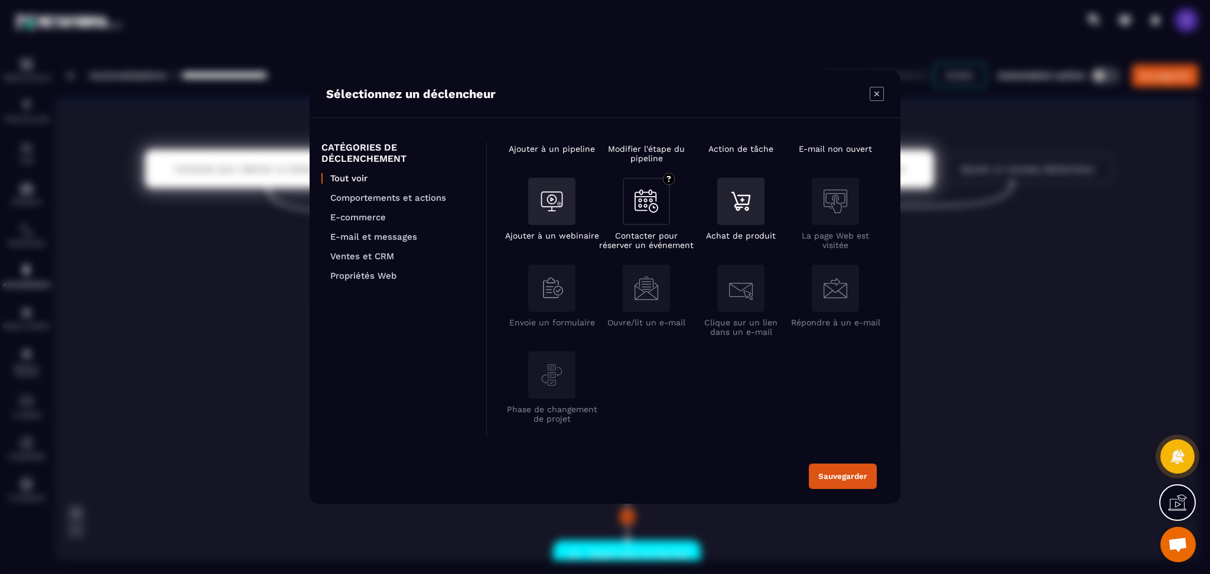
click at [644, 206] on img "Modal window" at bounding box center [646, 201] width 24 height 23
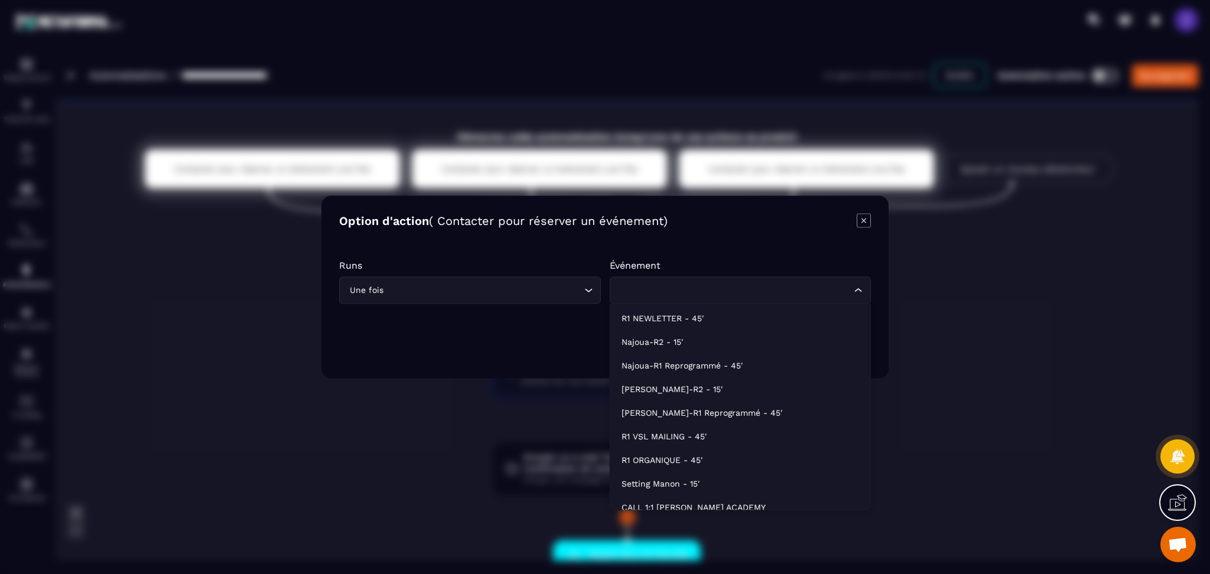
click at [693, 298] on div "Loading..." at bounding box center [740, 290] width 262 height 27
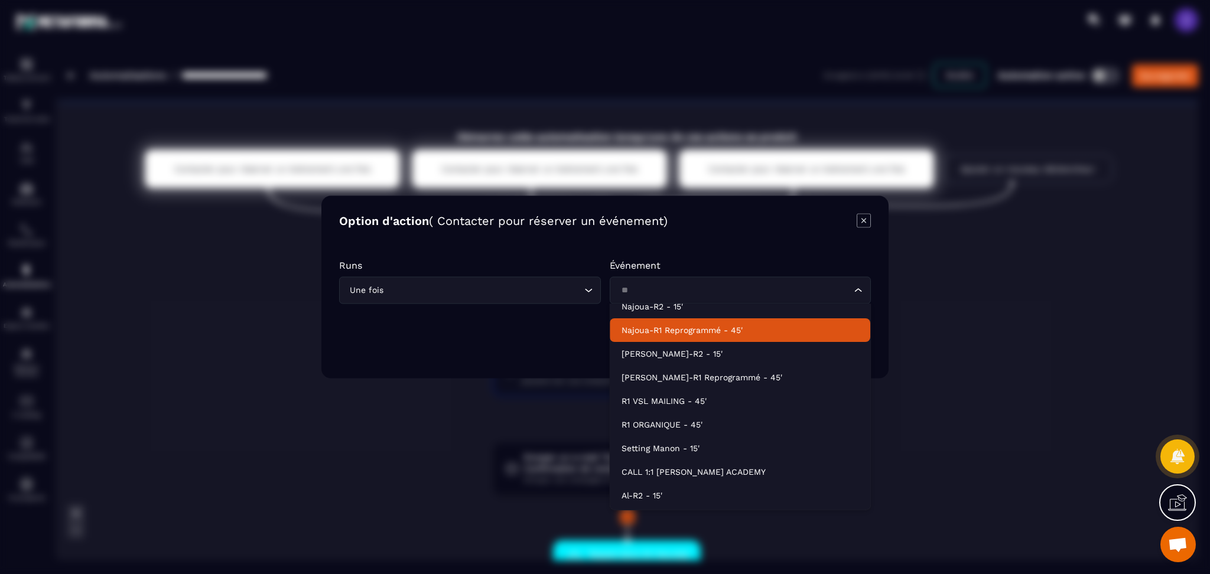
type input "**"
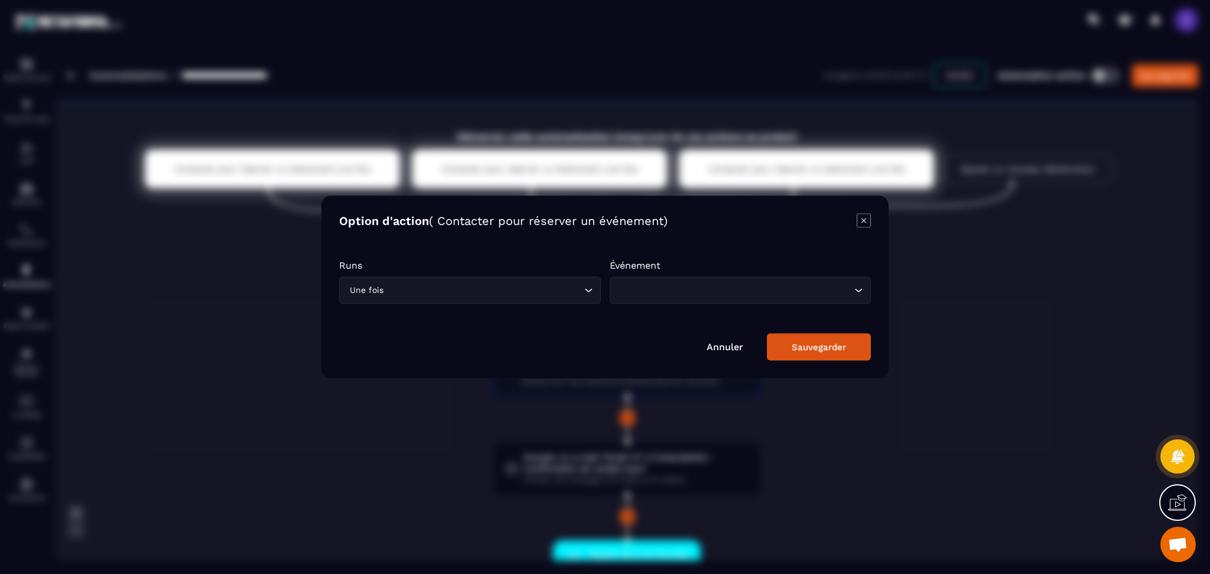
click at [746, 345] on div "Annuler Sauvegarder" at bounding box center [605, 347] width 532 height 27
click at [728, 351] on link "Annuler" at bounding box center [724, 346] width 37 height 11
